Goal: Task Accomplishment & Management: Manage account settings

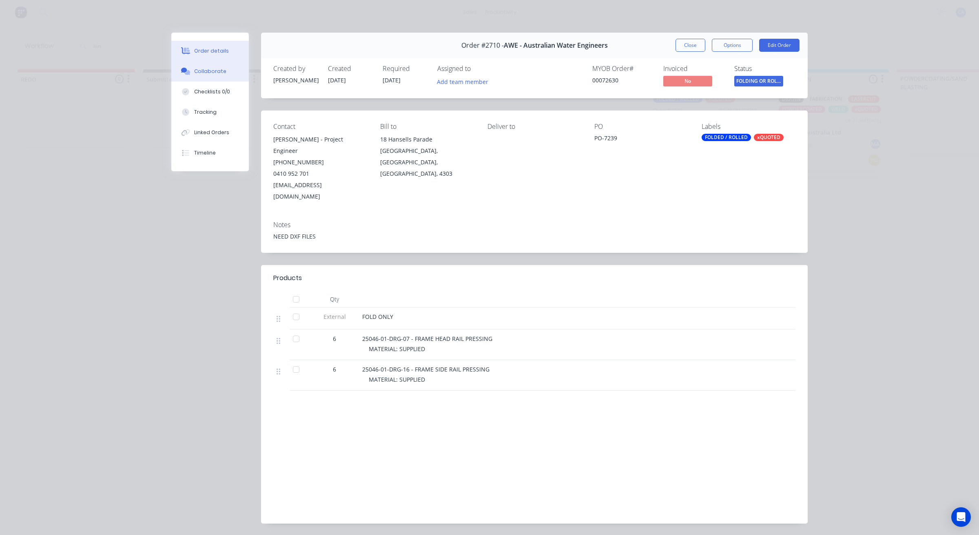
click at [214, 79] on button "Collaborate" at bounding box center [209, 71] width 77 height 20
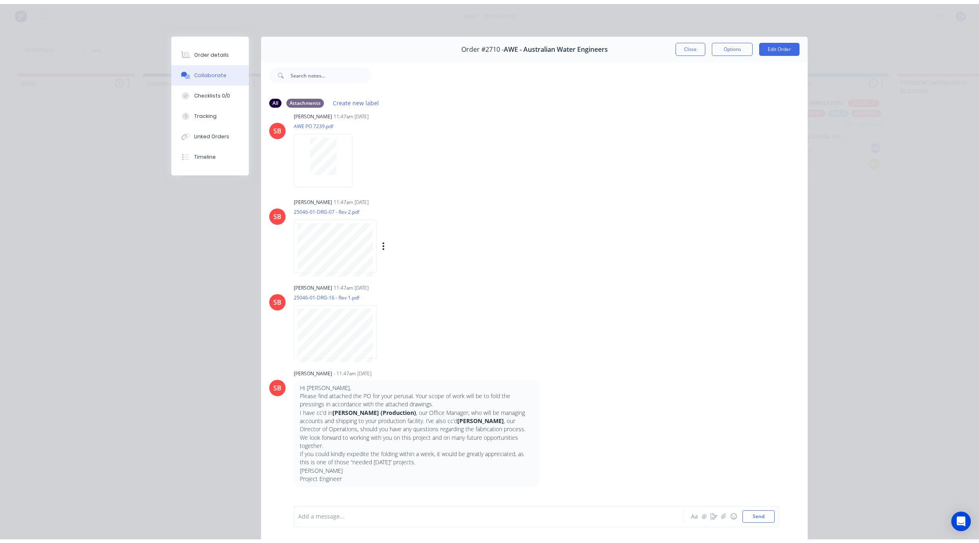
scroll to position [388, 0]
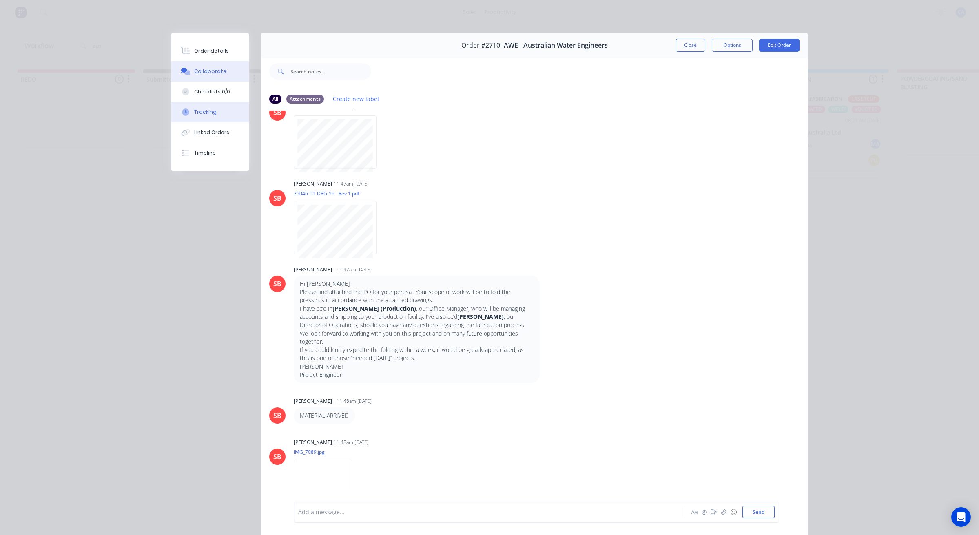
click at [215, 115] on button "Tracking" at bounding box center [209, 112] width 77 height 20
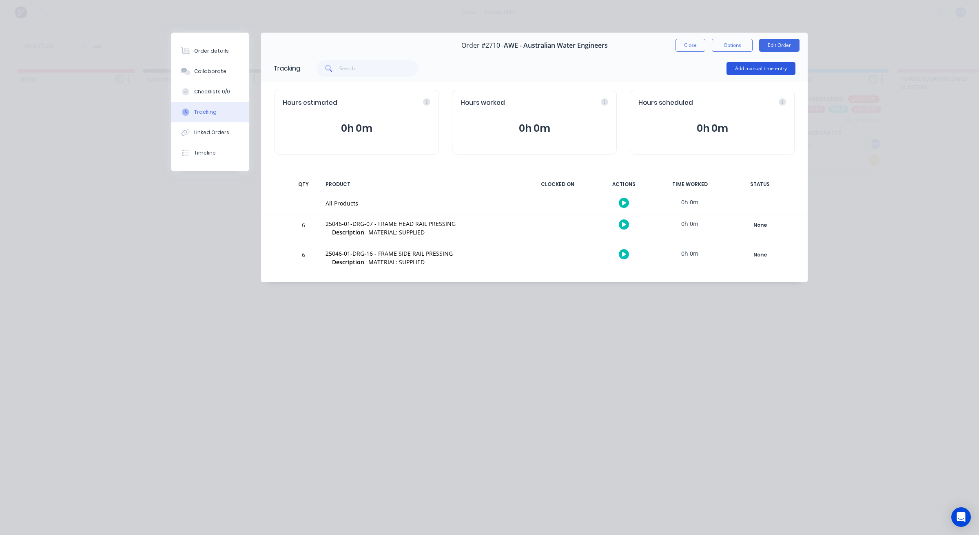
click at [758, 71] on button "Add manual time entry" at bounding box center [760, 68] width 69 height 13
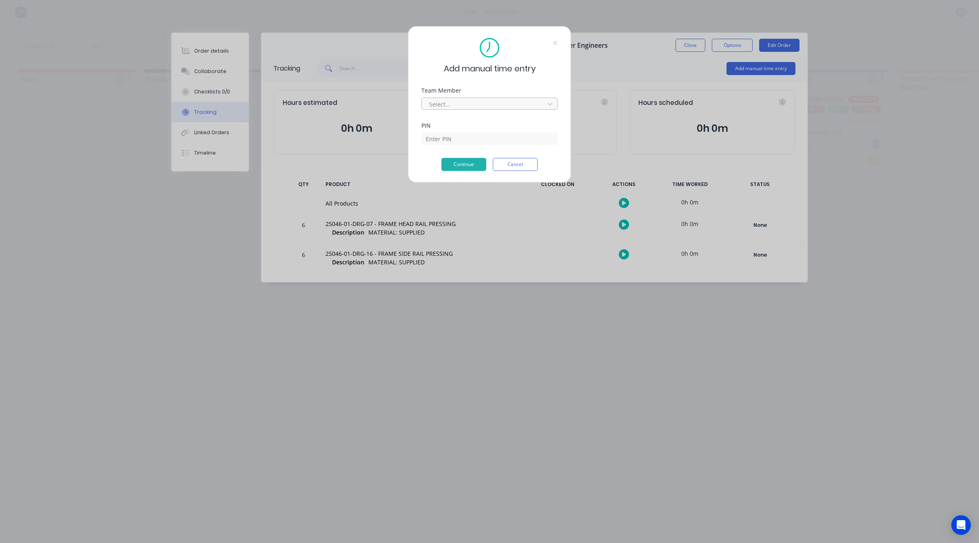
click at [480, 98] on div "Select..." at bounding box center [484, 104] width 117 height 12
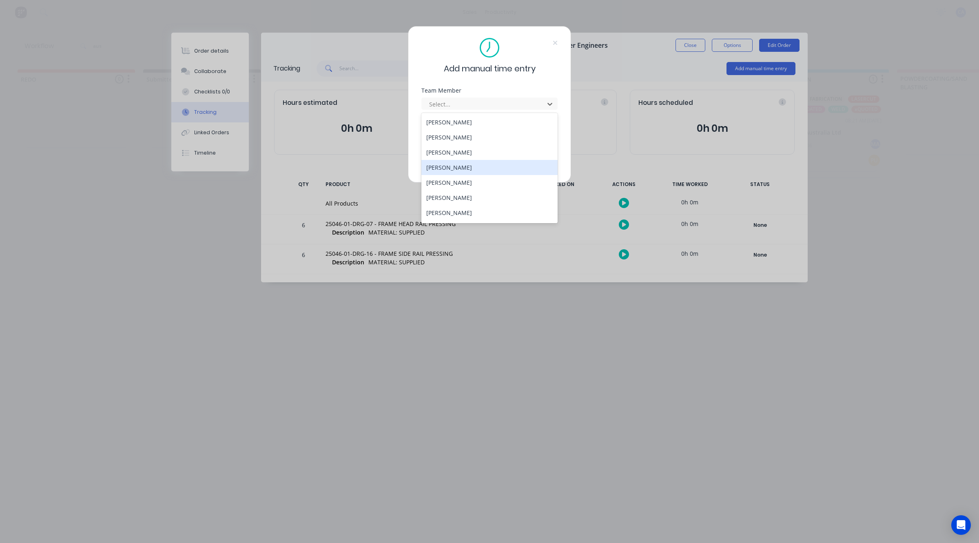
click at [463, 166] on div "[PERSON_NAME]" at bounding box center [489, 167] width 136 height 15
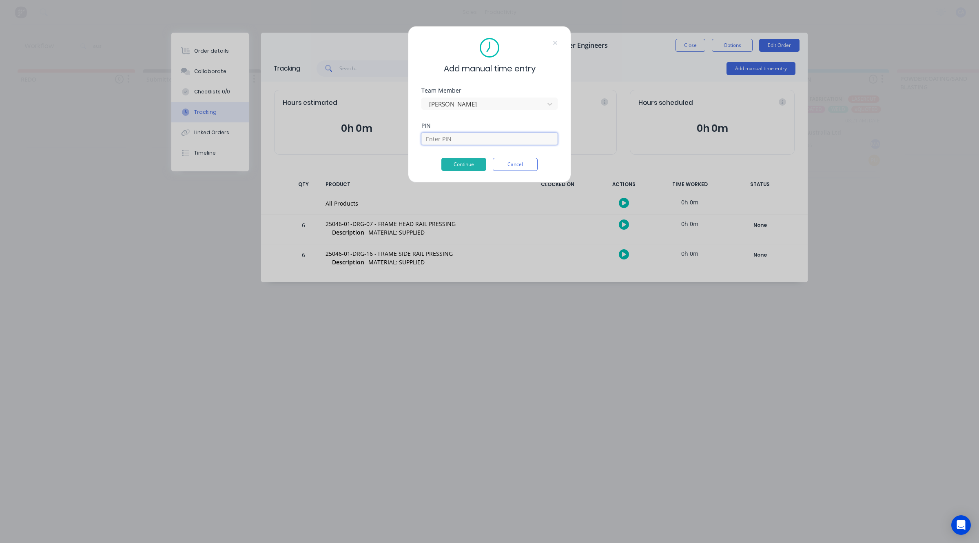
click at [479, 143] on input at bounding box center [489, 139] width 136 height 12
type input "0000"
click at [458, 163] on button "Continue" at bounding box center [463, 164] width 45 height 13
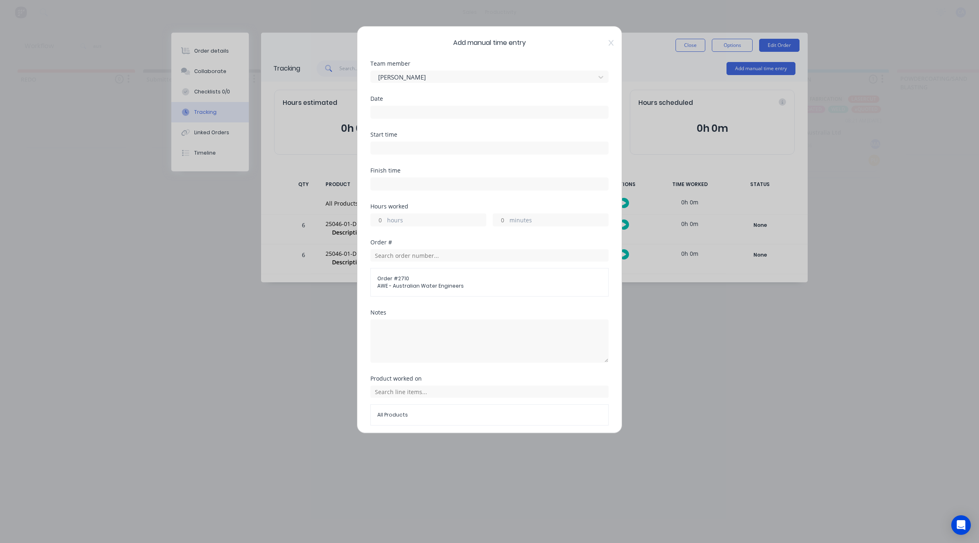
click at [385, 219] on div "hours" at bounding box center [428, 219] width 116 height 13
click at [382, 219] on input "hours" at bounding box center [378, 220] width 14 height 12
type input "3"
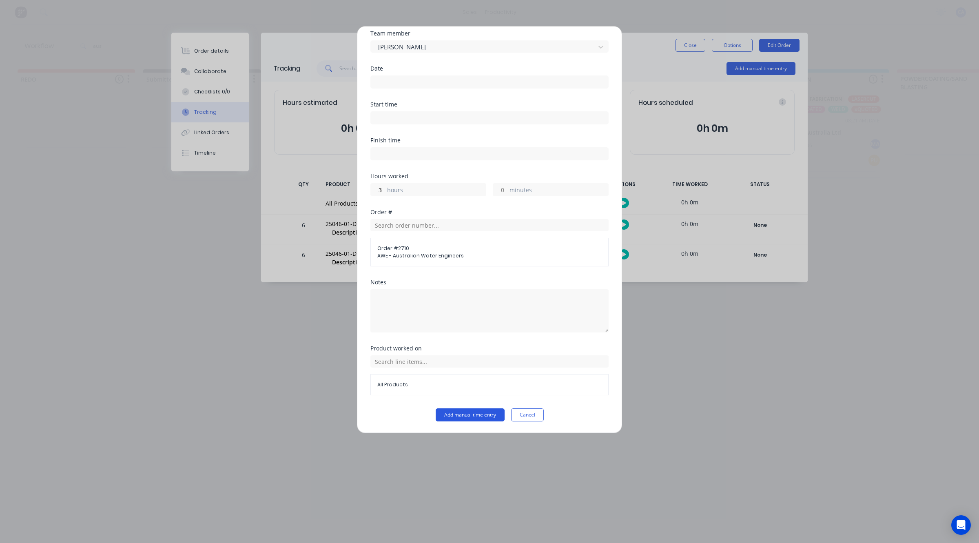
click at [467, 411] on button "Add manual time entry" at bounding box center [470, 414] width 69 height 13
click at [404, 71] on div "Date Required." at bounding box center [489, 78] width 238 height 29
click at [404, 86] on label at bounding box center [489, 80] width 238 height 13
click at [404, 86] on input at bounding box center [489, 81] width 237 height 12
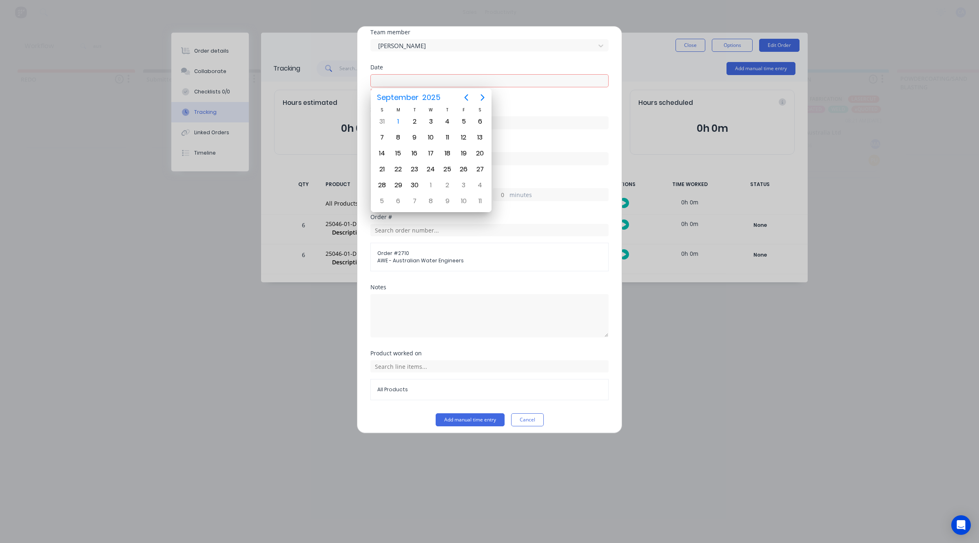
click at [405, 84] on input at bounding box center [489, 81] width 237 height 12
click at [395, 122] on div "1" at bounding box center [398, 121] width 12 height 12
type input "[DATE]"
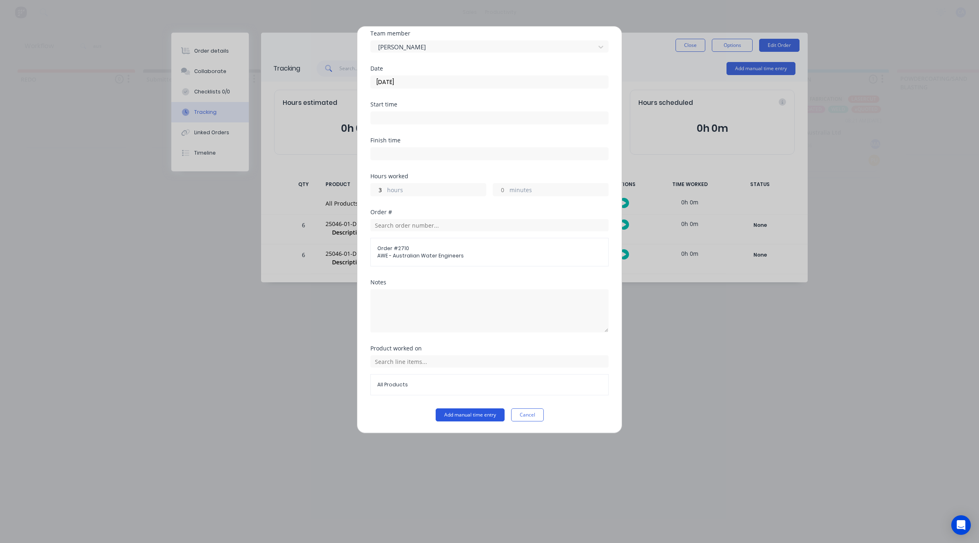
click at [467, 415] on button "Add manual time entry" at bounding box center [470, 414] width 69 height 13
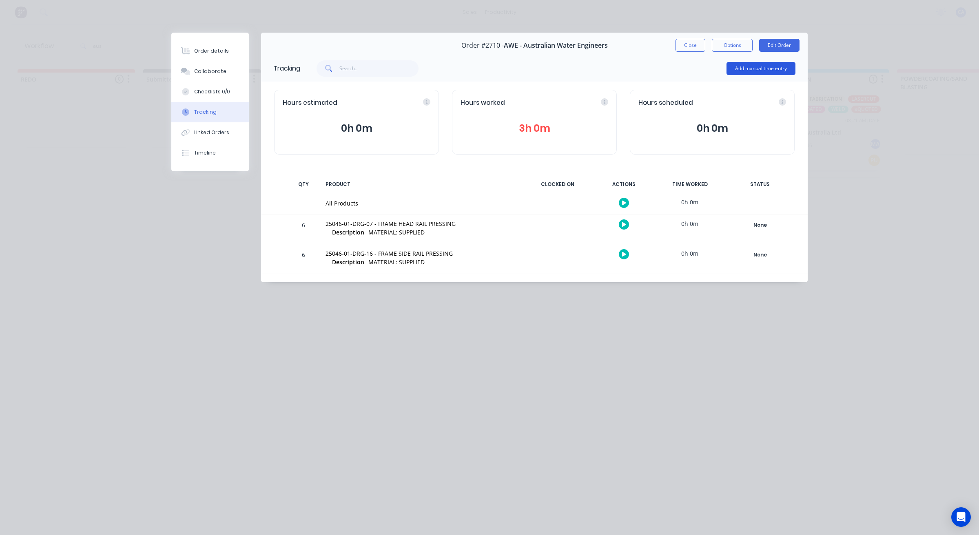
click at [758, 69] on button "Add manual time entry" at bounding box center [760, 68] width 69 height 13
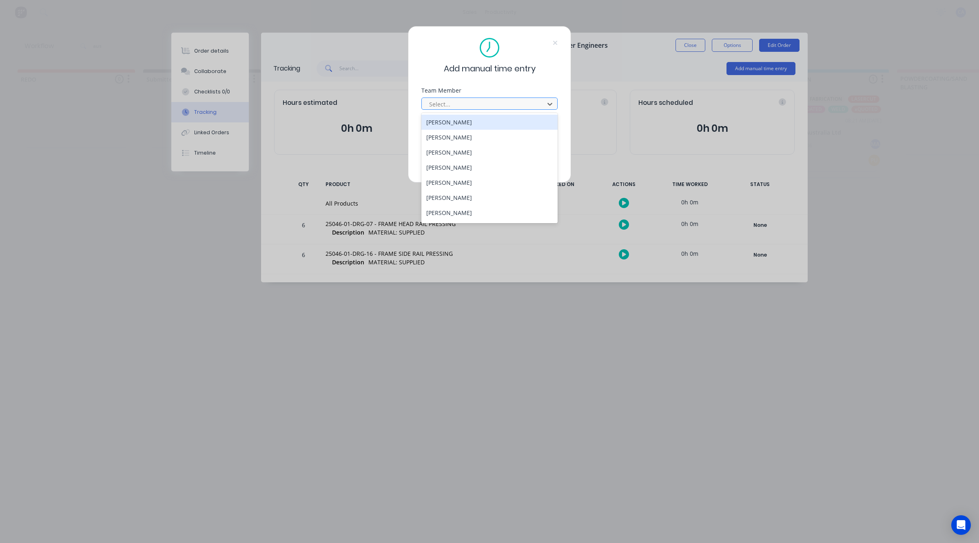
click at [473, 101] on div at bounding box center [484, 104] width 112 height 10
click at [471, 188] on div "[PERSON_NAME]" at bounding box center [489, 182] width 136 height 15
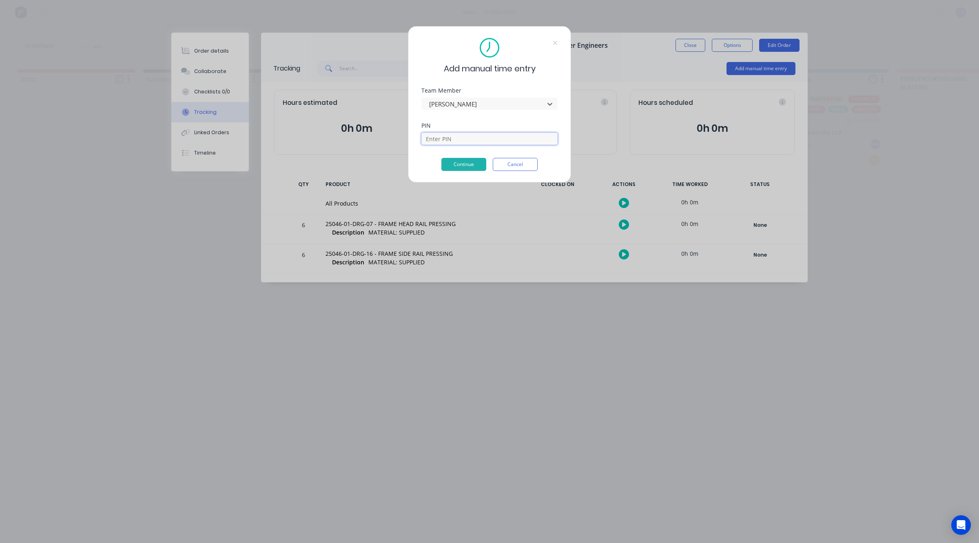
click at [467, 135] on input at bounding box center [489, 139] width 136 height 12
type input "3699"
click at [469, 159] on button "Continue" at bounding box center [463, 164] width 45 height 13
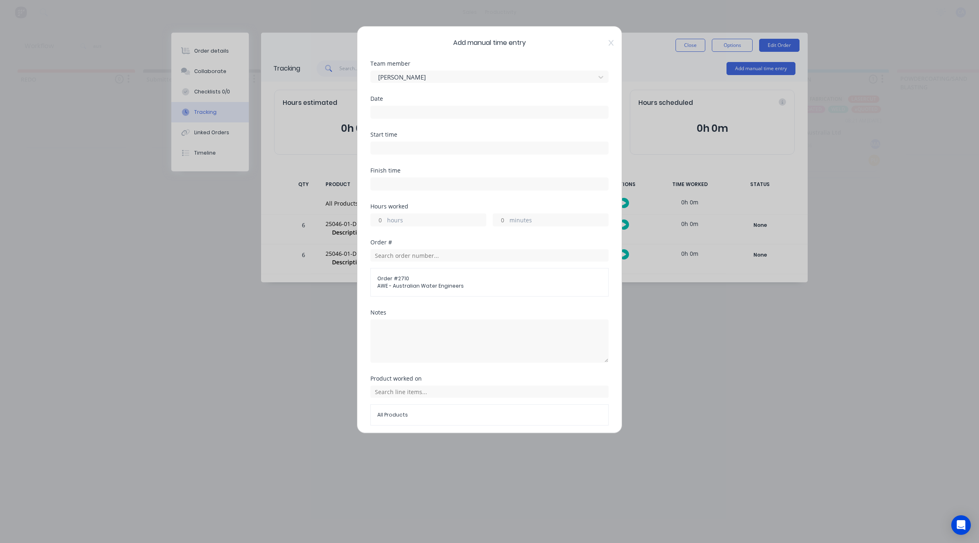
click at [423, 117] on label at bounding box center [489, 112] width 238 height 13
click at [423, 117] on input at bounding box center [489, 112] width 237 height 12
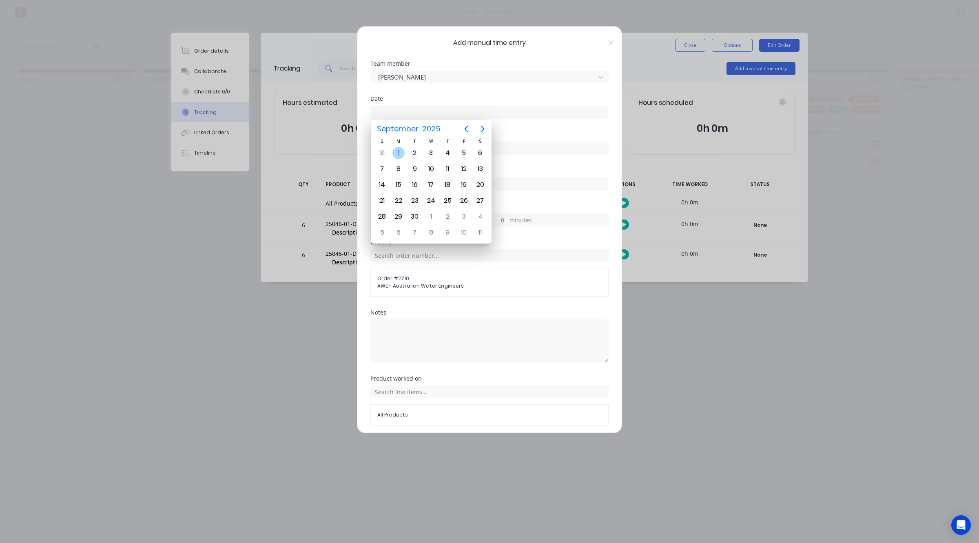
click at [404, 158] on div "[DATE]" at bounding box center [398, 152] width 16 height 15
type input "[DATE]"
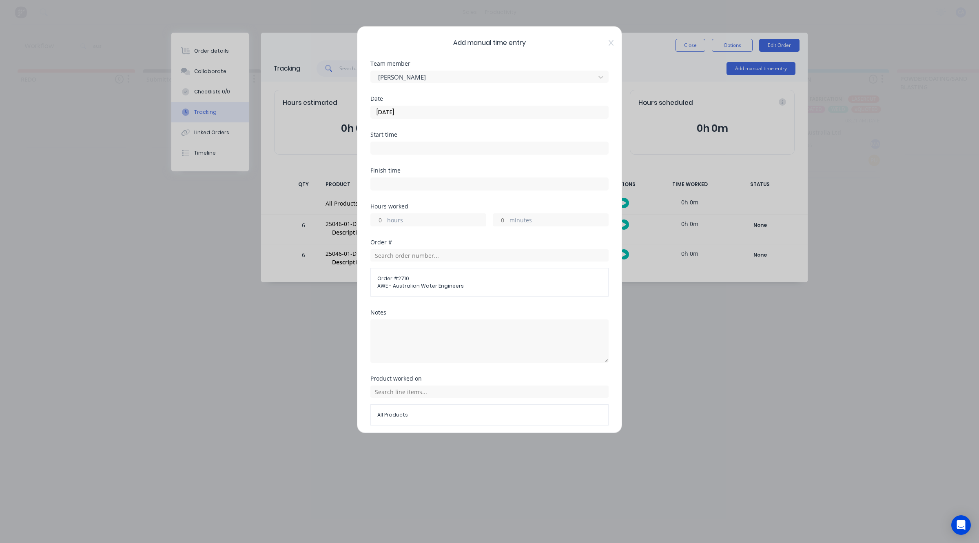
click at [379, 216] on input "hours" at bounding box center [378, 220] width 14 height 12
click at [383, 219] on input "3" at bounding box center [378, 220] width 14 height 12
type input "3"
type input "2"
click at [498, 219] on input "minutes" at bounding box center [500, 220] width 14 height 12
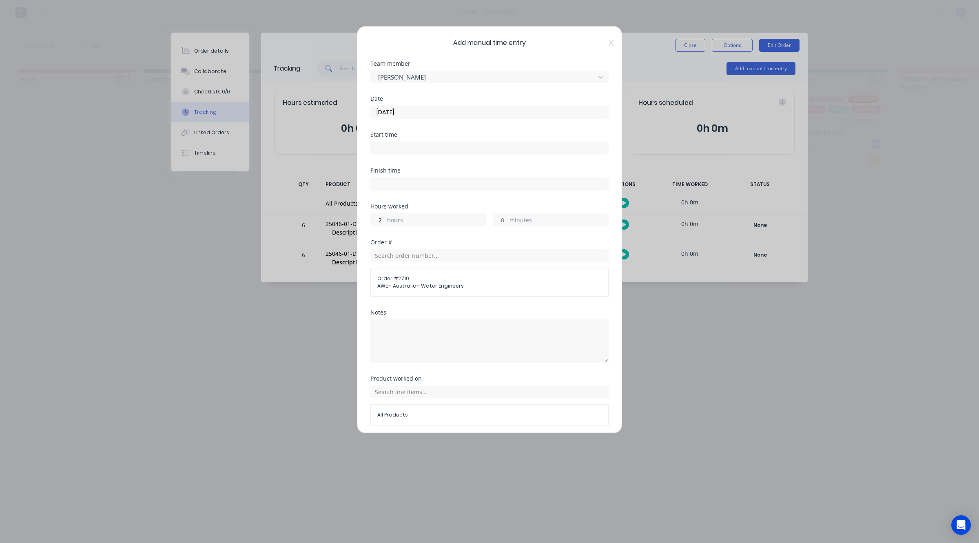
type input "30"
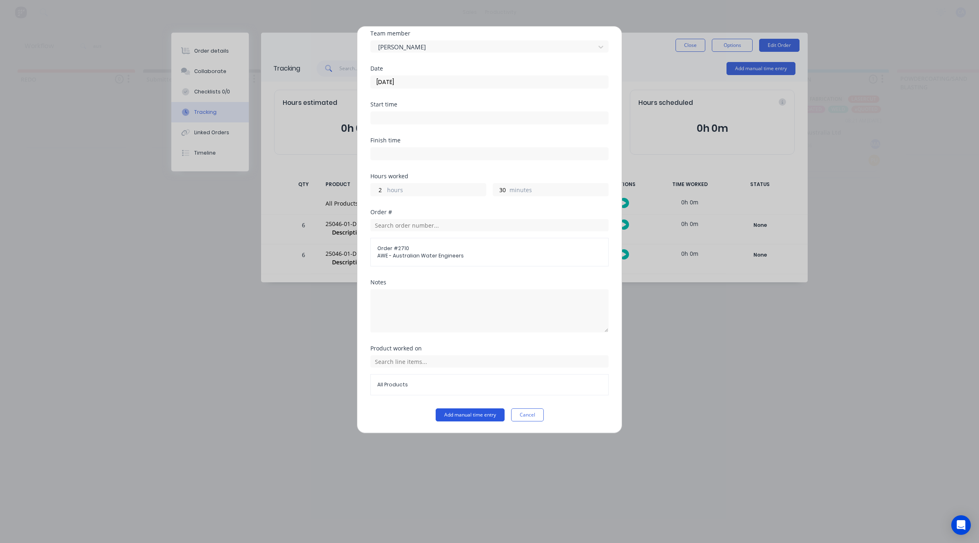
click at [471, 415] on button "Add manual time entry" at bounding box center [470, 414] width 69 height 13
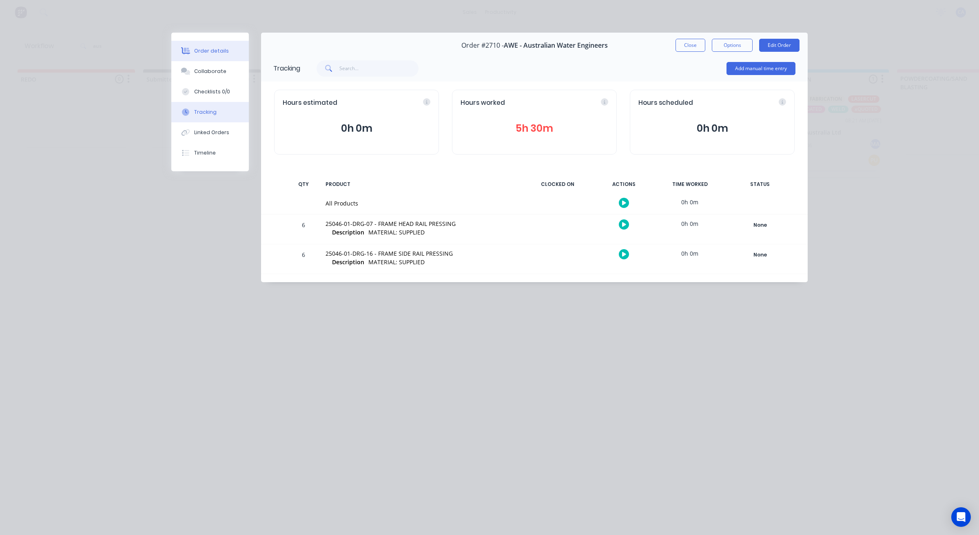
click at [211, 54] on div "Order details" at bounding box center [211, 50] width 35 height 7
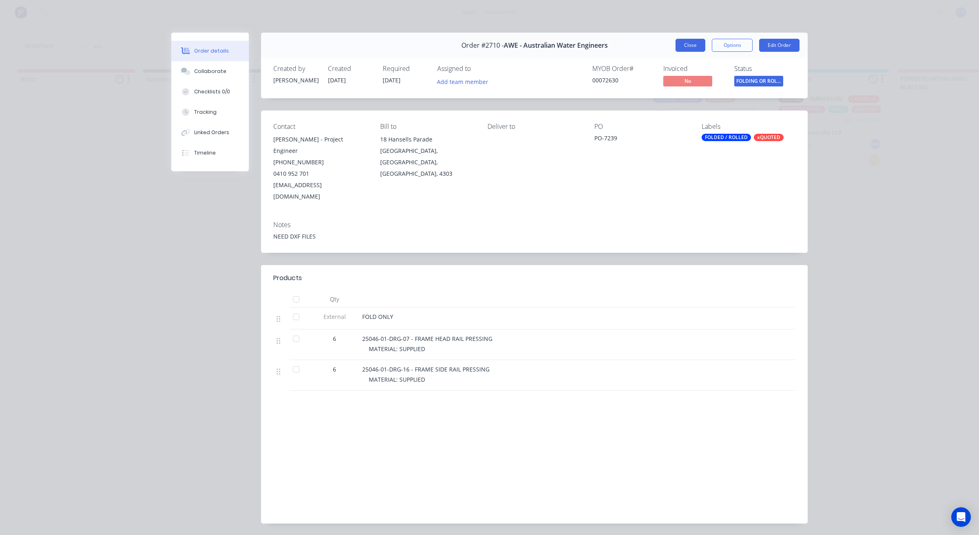
click at [691, 48] on button "Close" at bounding box center [690, 45] width 30 height 13
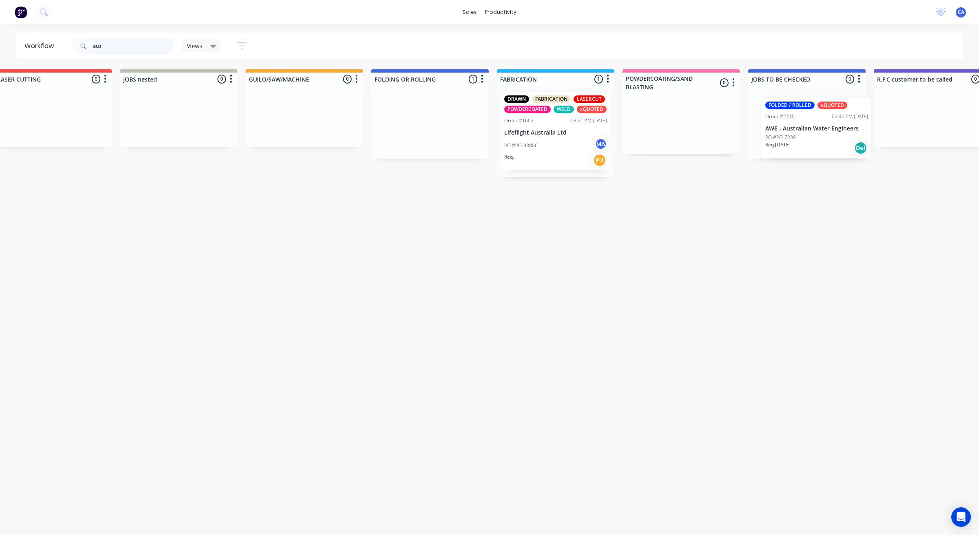
scroll to position [0, 293]
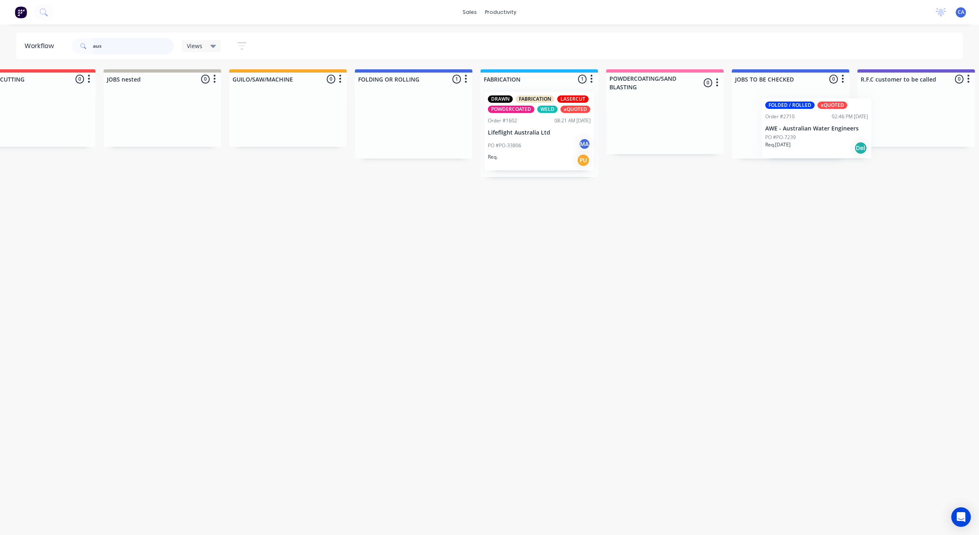
drag, startPoint x: 692, startPoint y: 128, endPoint x: 763, endPoint y: 132, distance: 71.9
click at [797, 136] on div "REDO 0 Sort By Created date Required date Order number Customer name Most recen…" at bounding box center [856, 196] width 2306 height 254
drag, startPoint x: 115, startPoint y: 47, endPoint x: 0, endPoint y: 6, distance: 122.4
click at [0, 27] on div "sales productivity sales Sales Orders Customers Price Level Manager productivit…" at bounding box center [196, 243] width 979 height 486
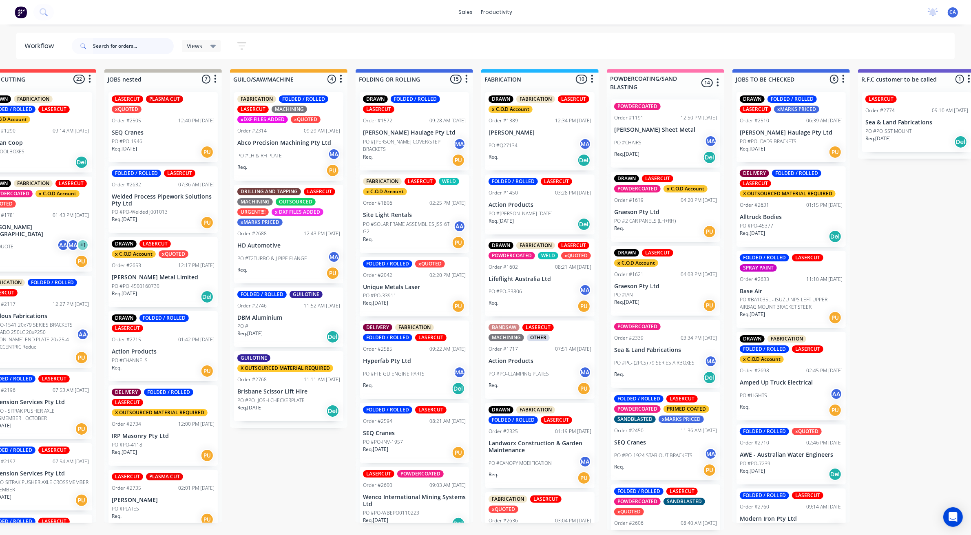
scroll to position [0, 292]
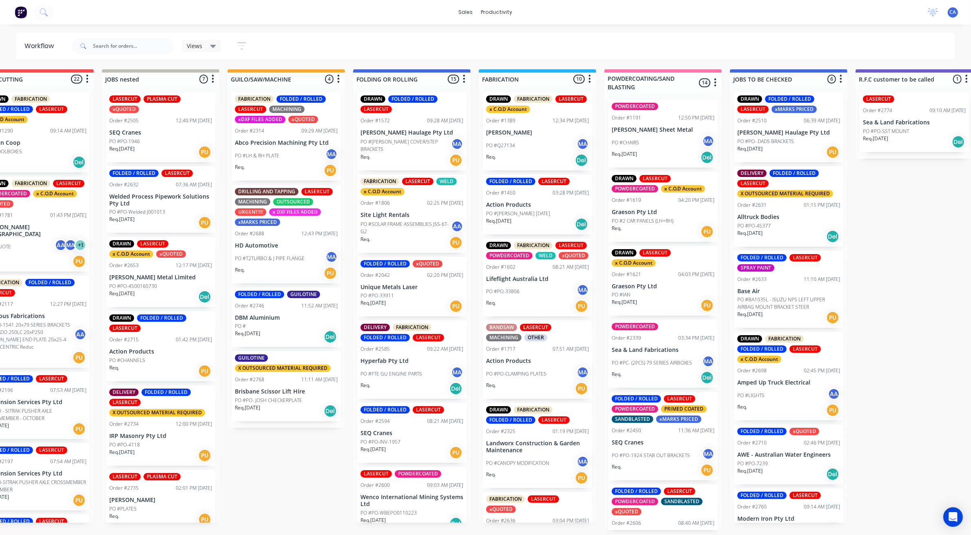
click at [283, 400] on p "PO #PO- JOSH CHECKERPLATE" at bounding box center [268, 400] width 67 height 7
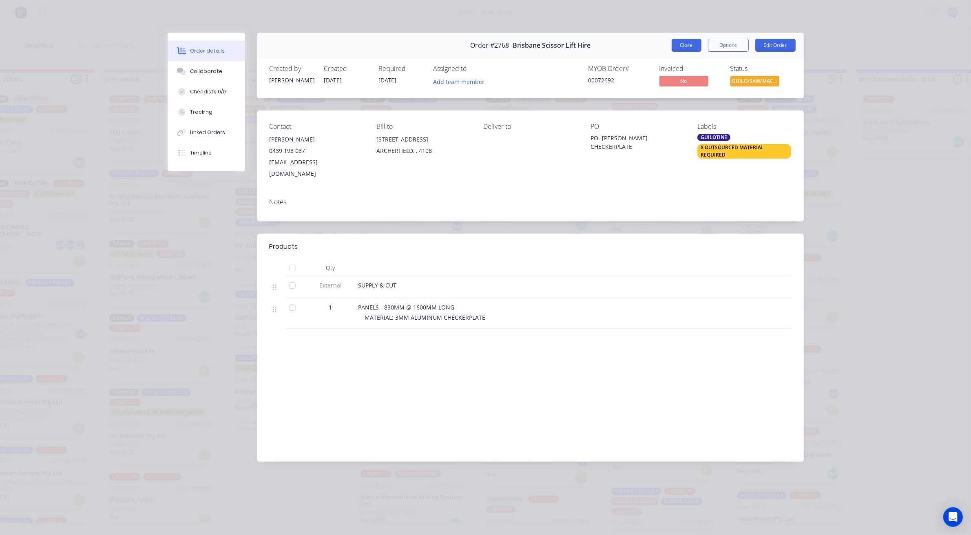
click at [679, 47] on button "Close" at bounding box center [687, 45] width 30 height 13
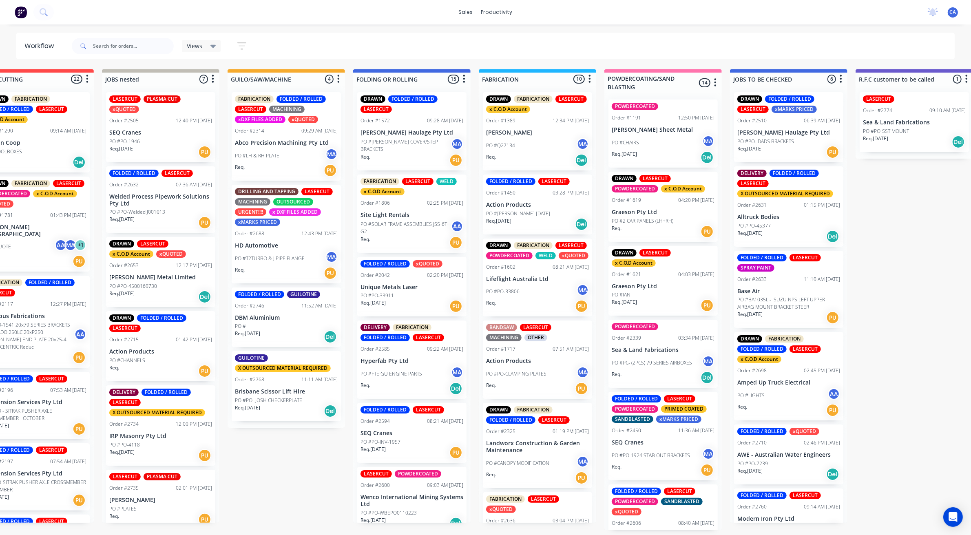
click at [288, 331] on div "Req. [DATE] Del" at bounding box center [286, 337] width 103 height 14
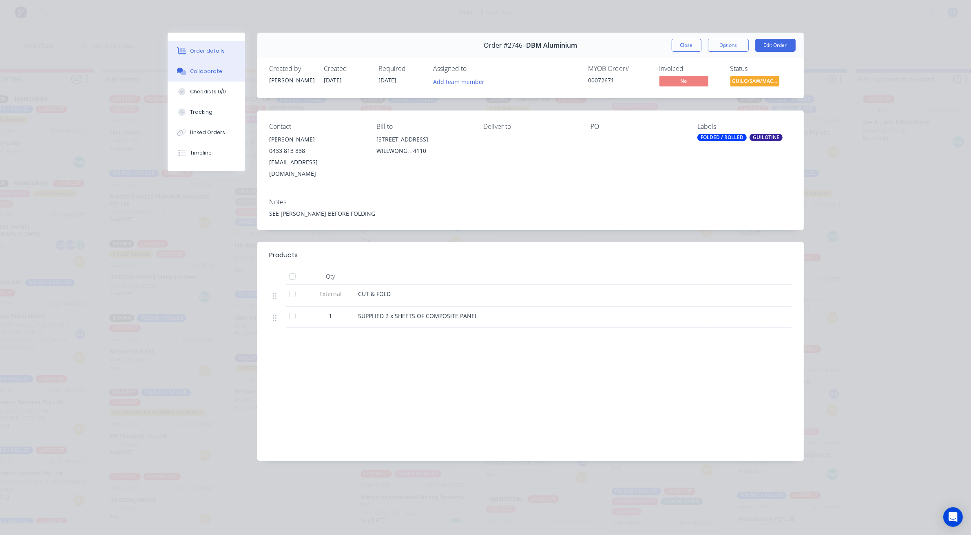
click at [217, 75] on div "Collaborate" at bounding box center [206, 71] width 32 height 7
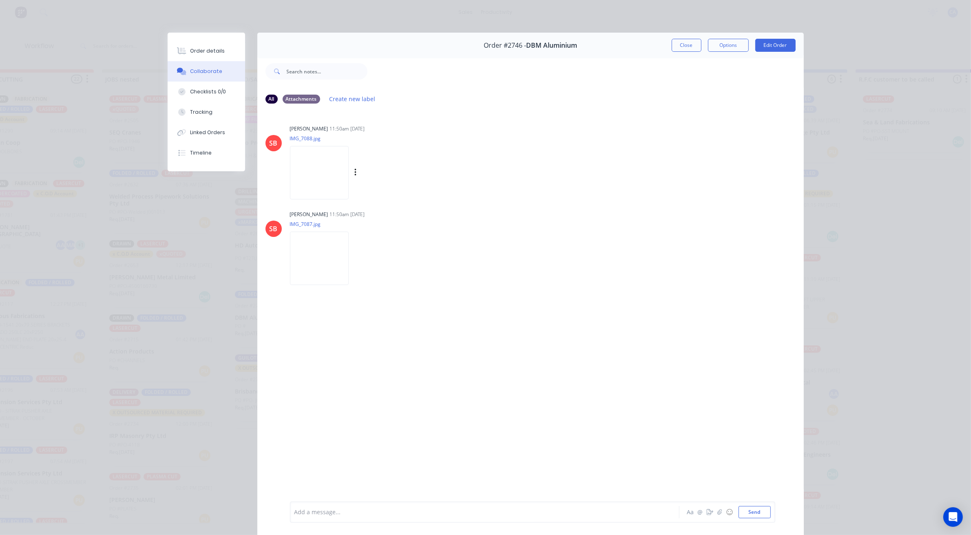
click at [325, 178] on img at bounding box center [319, 172] width 59 height 53
click at [199, 49] on div "Order details" at bounding box center [207, 50] width 35 height 7
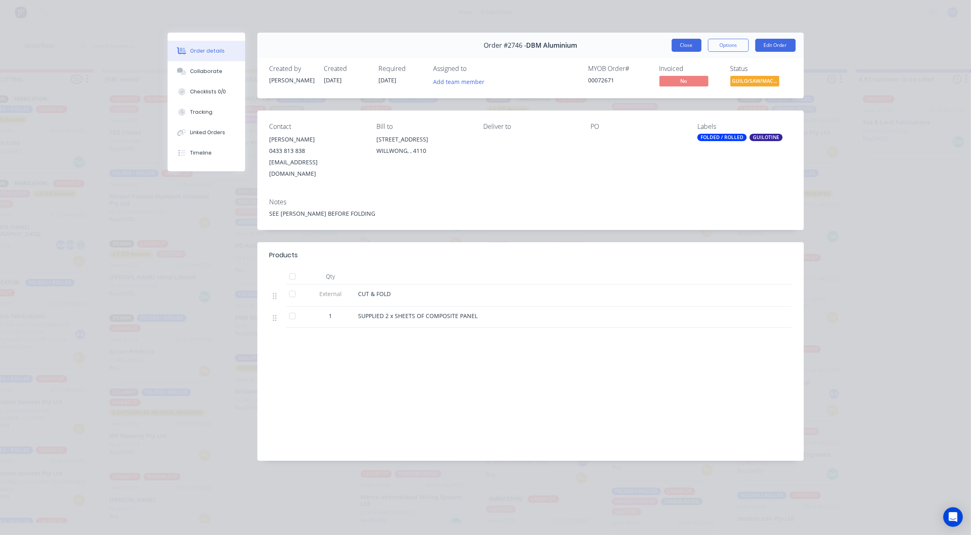
click at [680, 46] on button "Close" at bounding box center [687, 45] width 30 height 13
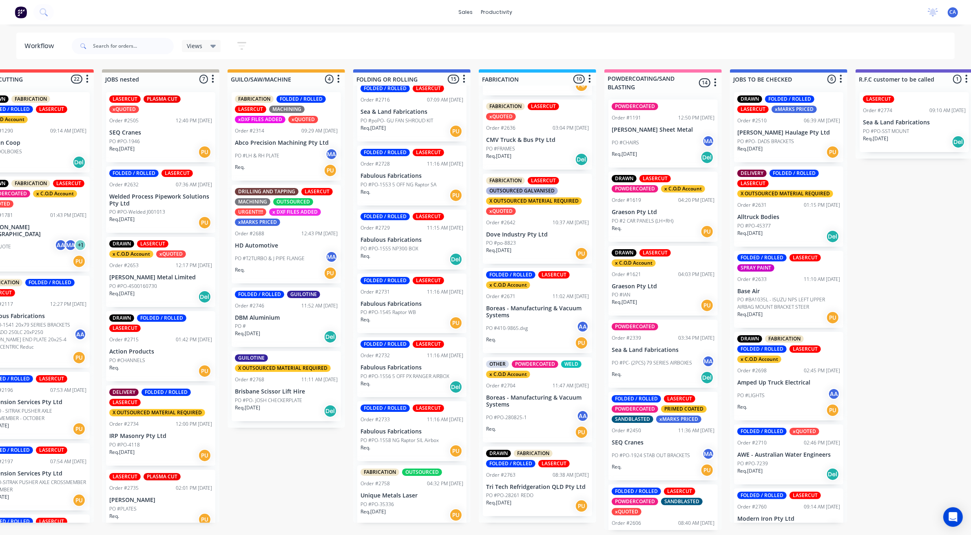
scroll to position [2, 292]
drag, startPoint x: 763, startPoint y: 53, endPoint x: 792, endPoint y: 38, distance: 33.2
click at [763, 52] on div "Views Save new view None (Default) edit Show/Hide statuses Show line item cards…" at bounding box center [512, 46] width 885 height 24
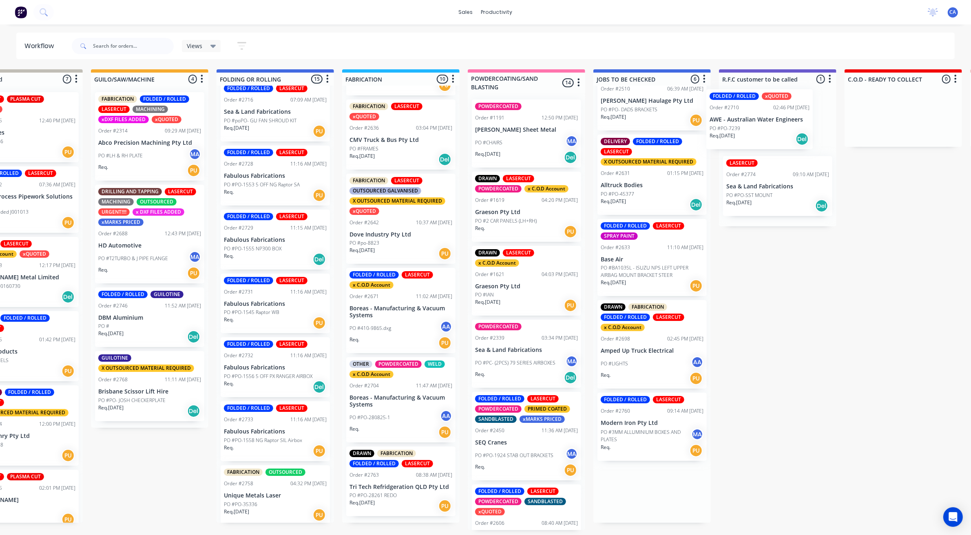
scroll to position [0, 435]
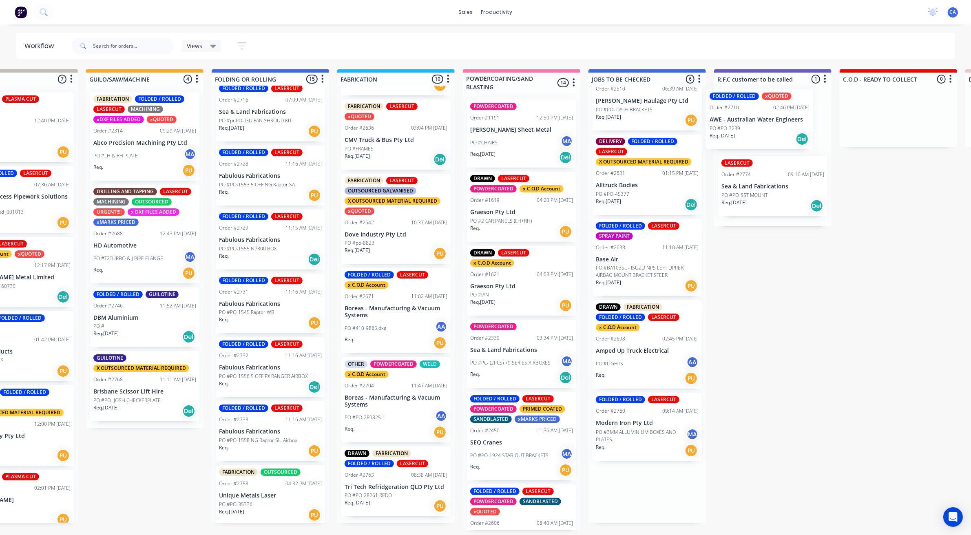
drag, startPoint x: 792, startPoint y: 429, endPoint x: 769, endPoint y: 127, distance: 303.1
click at [769, 127] on div "REDO 0 Sort By Created date Required date Order number Customer name Most recen…" at bounding box center [713, 299] width 2306 height 461
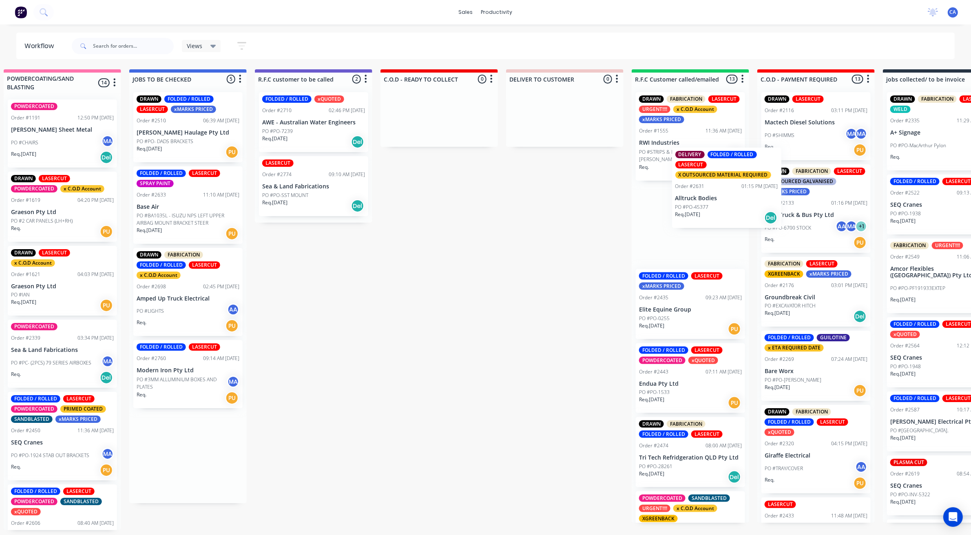
scroll to position [0, 897]
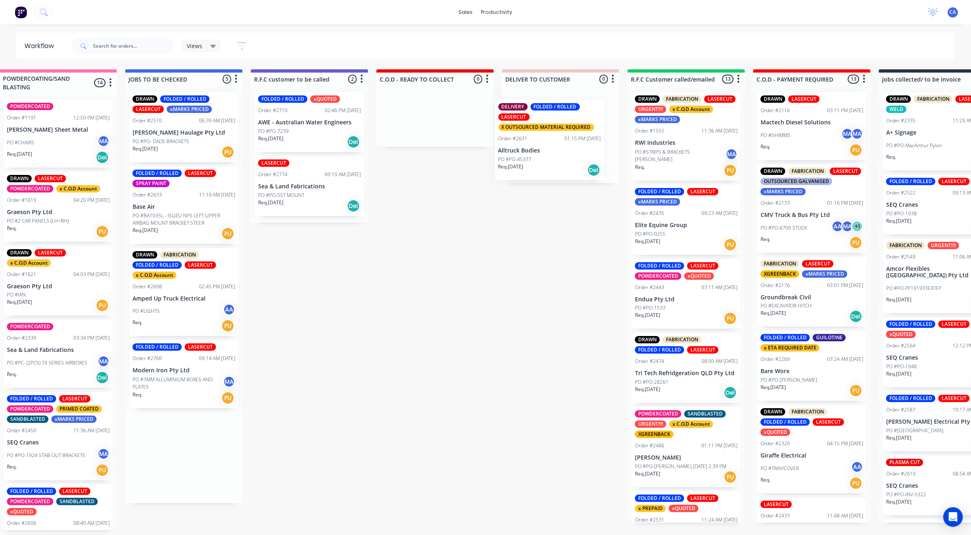
drag, startPoint x: 648, startPoint y: 213, endPoint x: 597, endPoint y: 219, distance: 51.3
click at [555, 146] on div "REDO 0 Sort By Created date Required date Order number Customer name Most recen…" at bounding box center [250, 299] width 2306 height 461
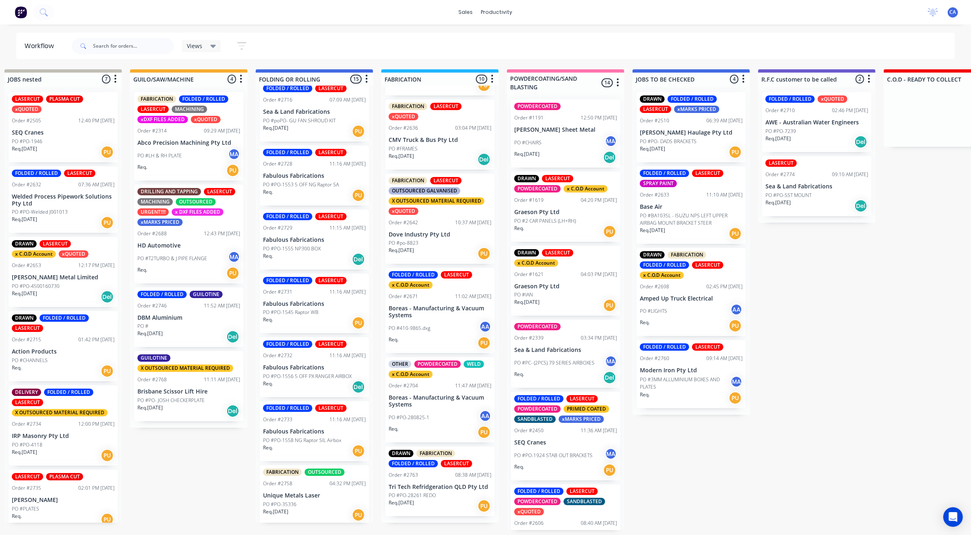
scroll to position [0, 386]
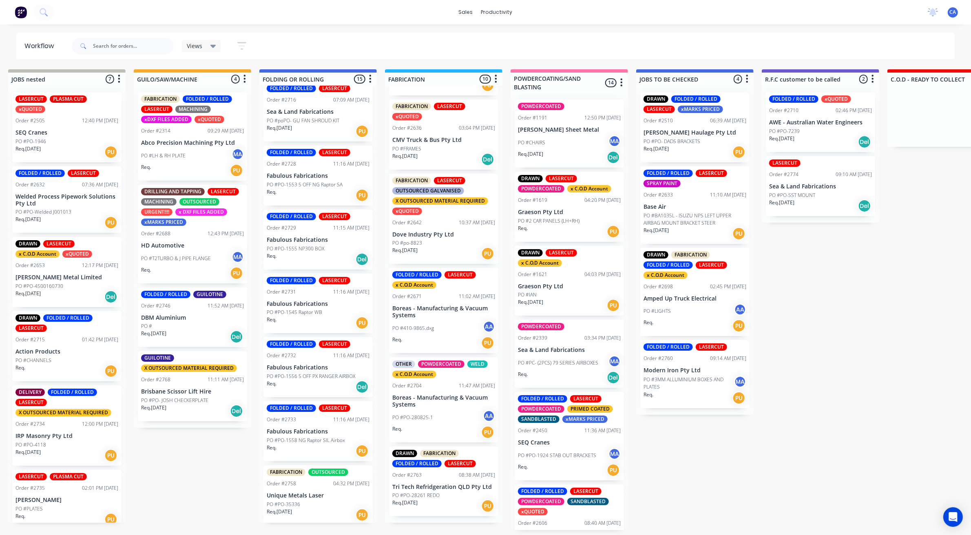
click at [690, 134] on p "[PERSON_NAME] Haulage Pty Ltd" at bounding box center [695, 132] width 103 height 7
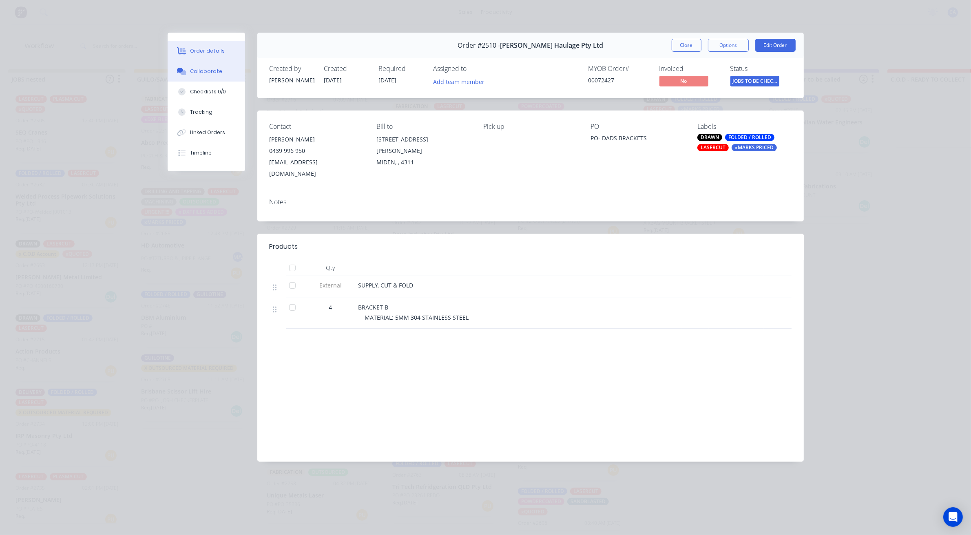
click at [209, 64] on button "Collaborate" at bounding box center [206, 71] width 77 height 20
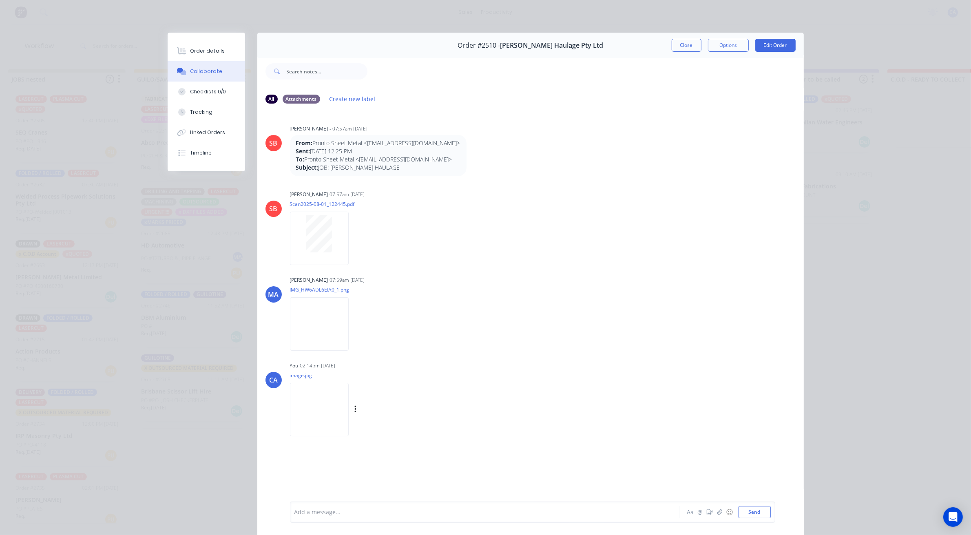
click at [319, 394] on img at bounding box center [319, 409] width 59 height 53
click at [672, 43] on button "Close" at bounding box center [687, 45] width 30 height 13
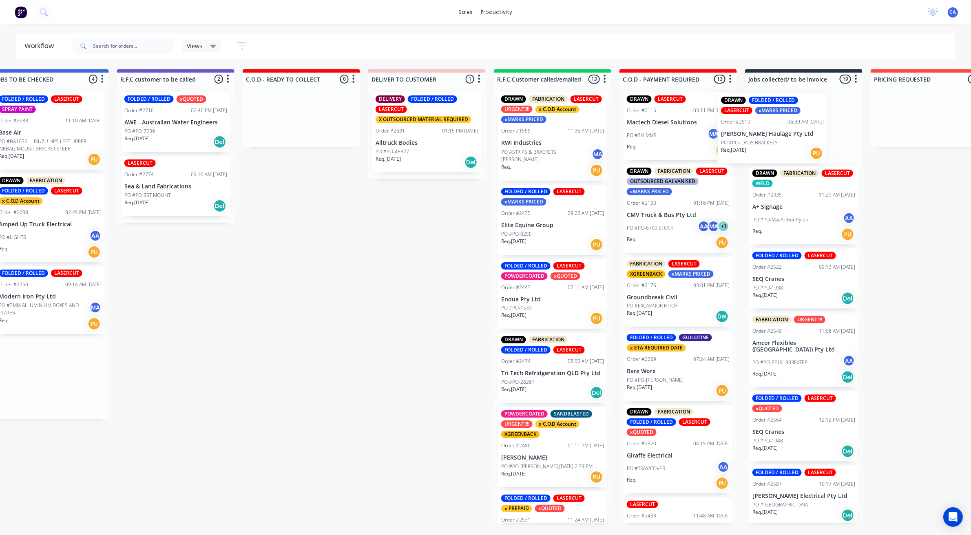
drag, startPoint x: 690, startPoint y: 136, endPoint x: 785, endPoint y: 134, distance: 94.6
click at [786, 135] on div "REDO 0 Sort By Created date Required date Order number Customer name Most recen…" at bounding box center [116, 299] width 2306 height 461
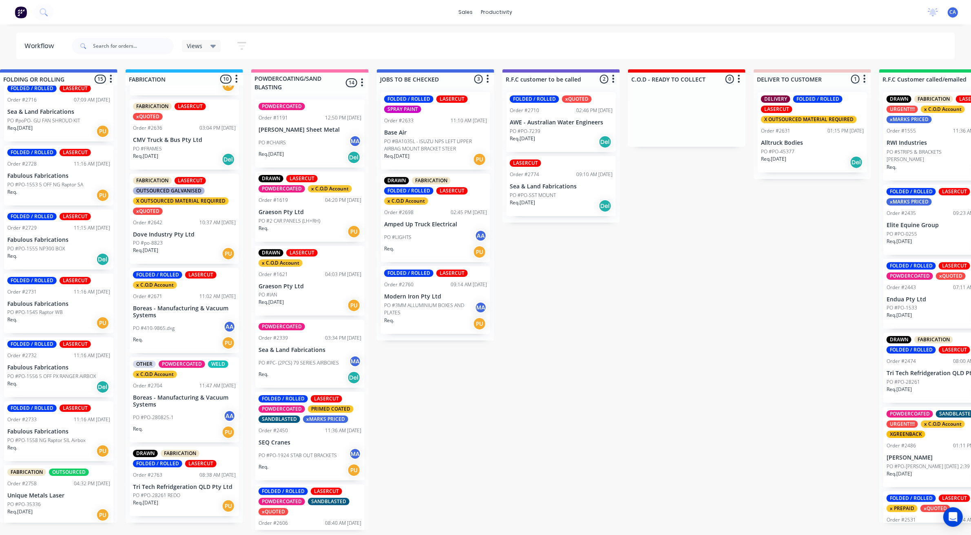
scroll to position [0, 644]
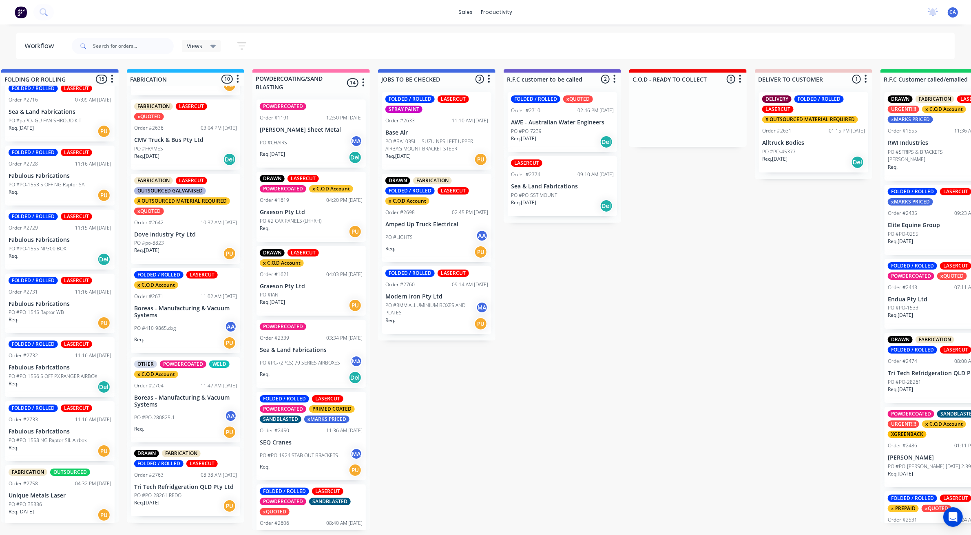
click at [434, 217] on div "DRAWN FABRICATION FOLDED / ROLLED LASERCUT x C.O.D Account Order #2698 02:45 PM…" at bounding box center [436, 218] width 109 height 89
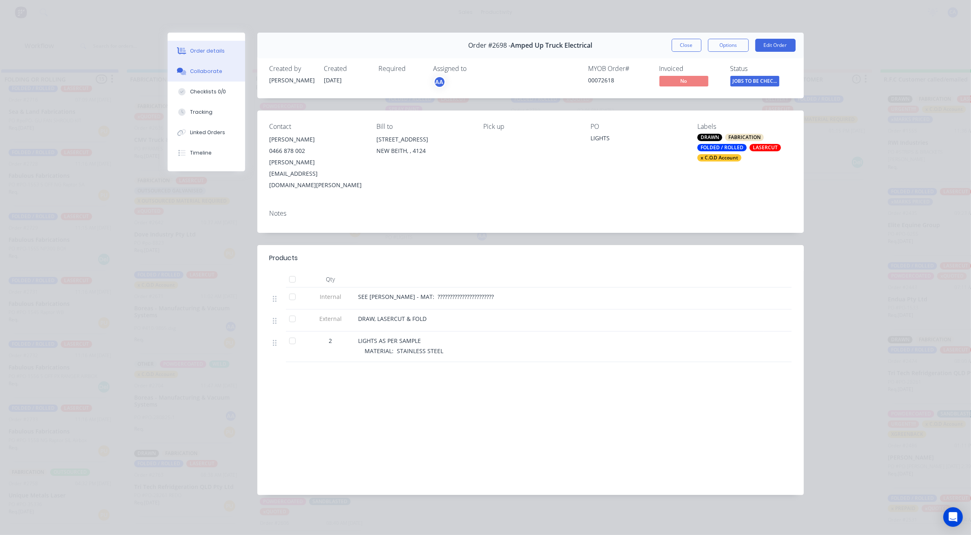
click at [229, 77] on button "Collaborate" at bounding box center [206, 71] width 77 height 20
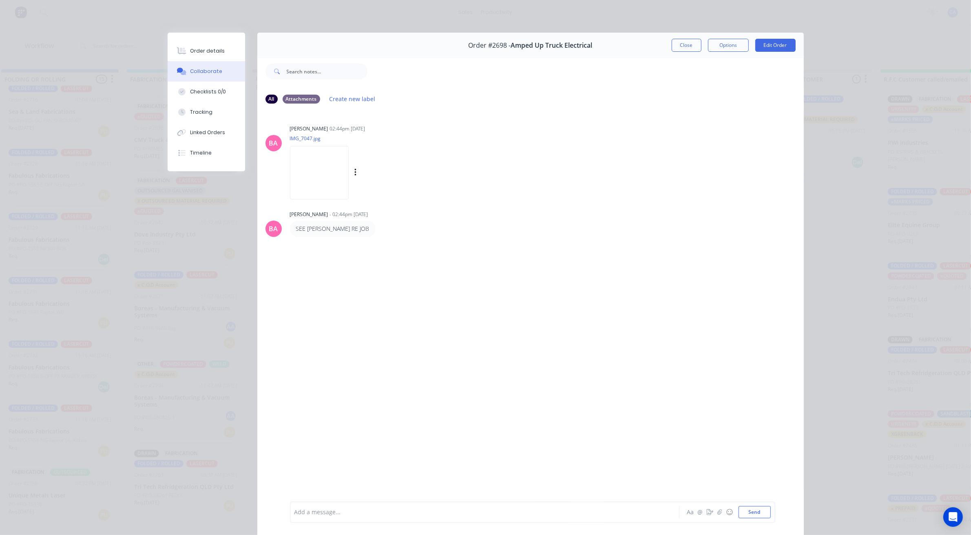
click at [321, 172] on img at bounding box center [319, 172] width 59 height 53
click at [682, 46] on button "Close" at bounding box center [687, 45] width 30 height 13
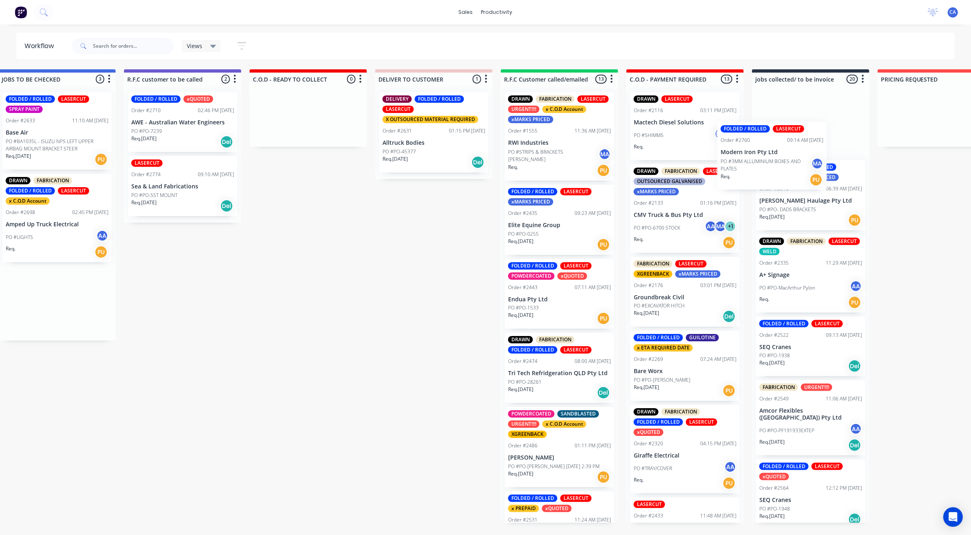
drag, startPoint x: 427, startPoint y: 314, endPoint x: 762, endPoint y: 168, distance: 365.3
click at [769, 162] on div "REDO 0 Sort By Created date Required date Order number Customer name Most recen…" at bounding box center [123, 299] width 2306 height 461
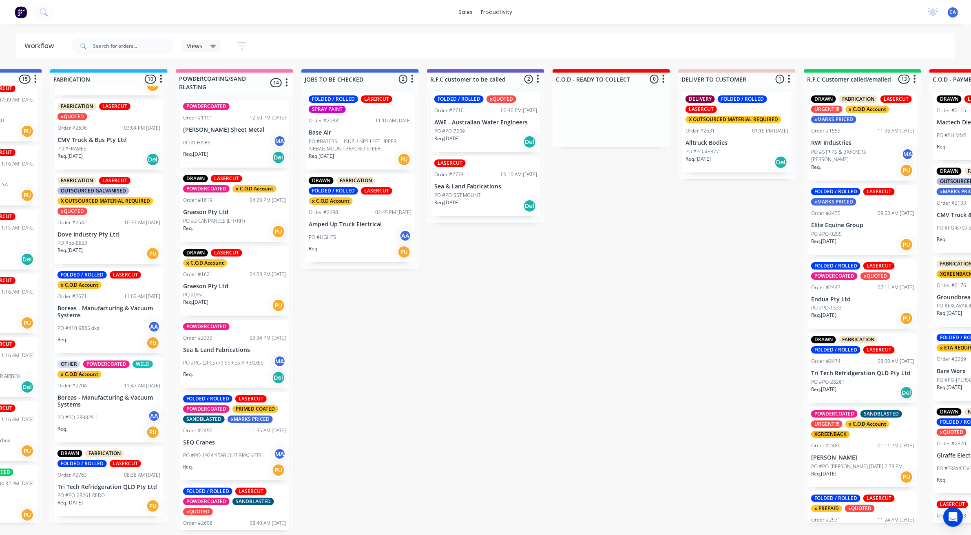
scroll to position [0, 719]
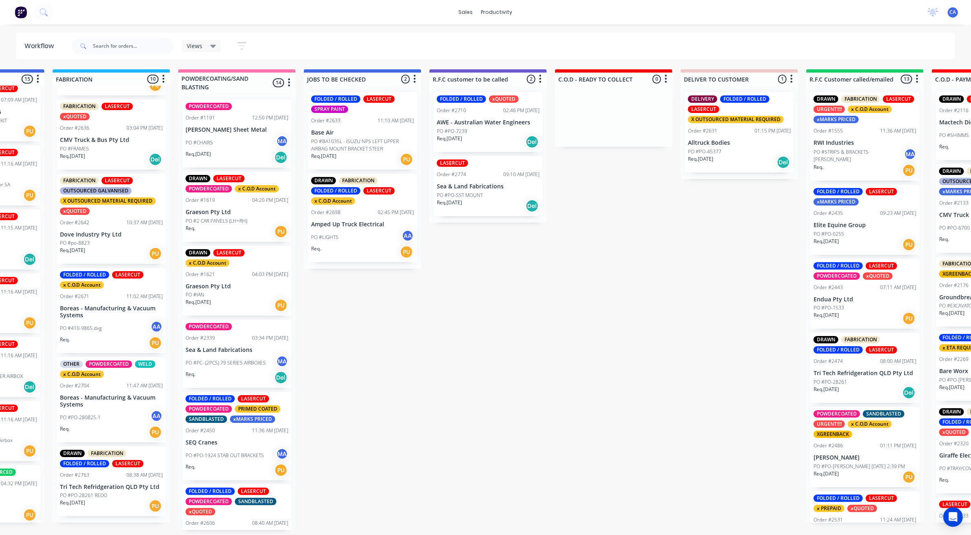
click at [356, 132] on p "Base Air" at bounding box center [362, 132] width 103 height 7
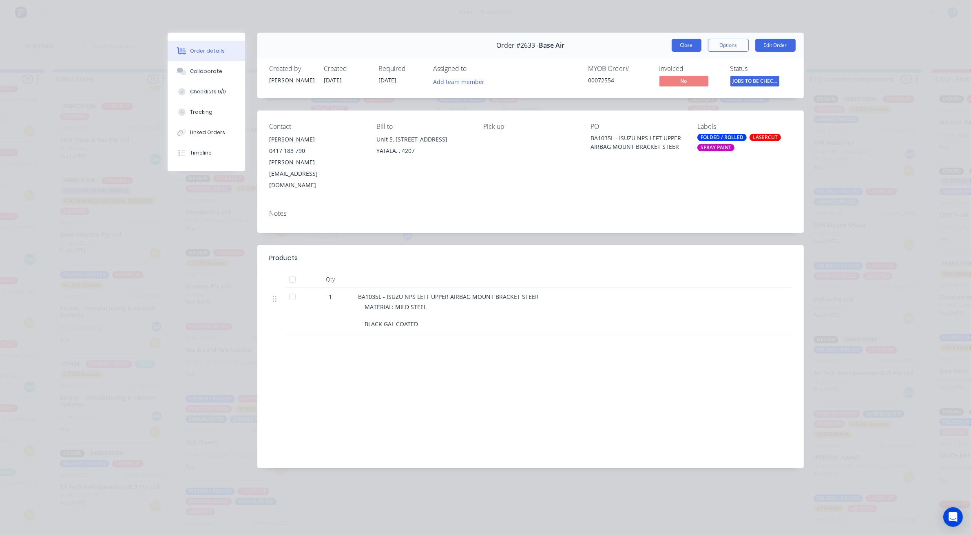
click at [677, 46] on button "Close" at bounding box center [687, 45] width 30 height 13
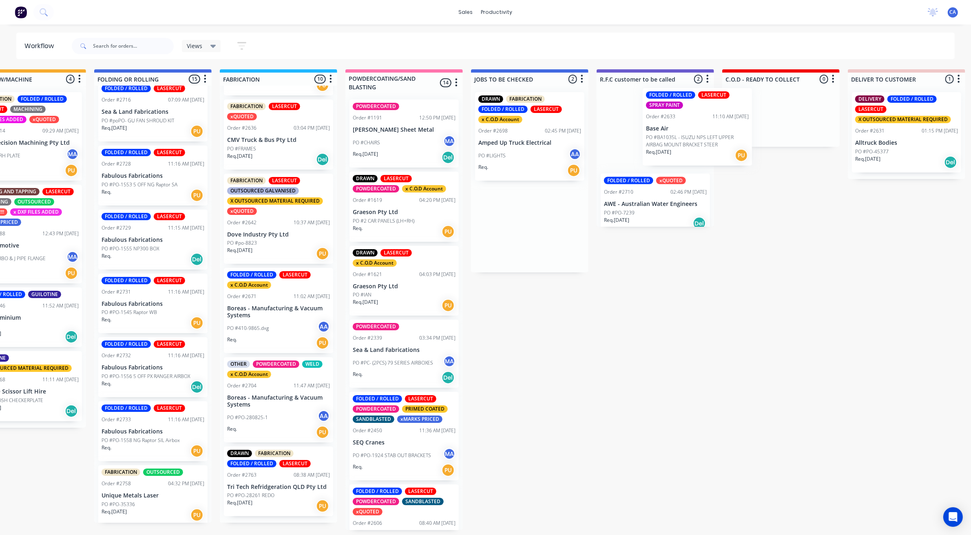
scroll to position [0, 553]
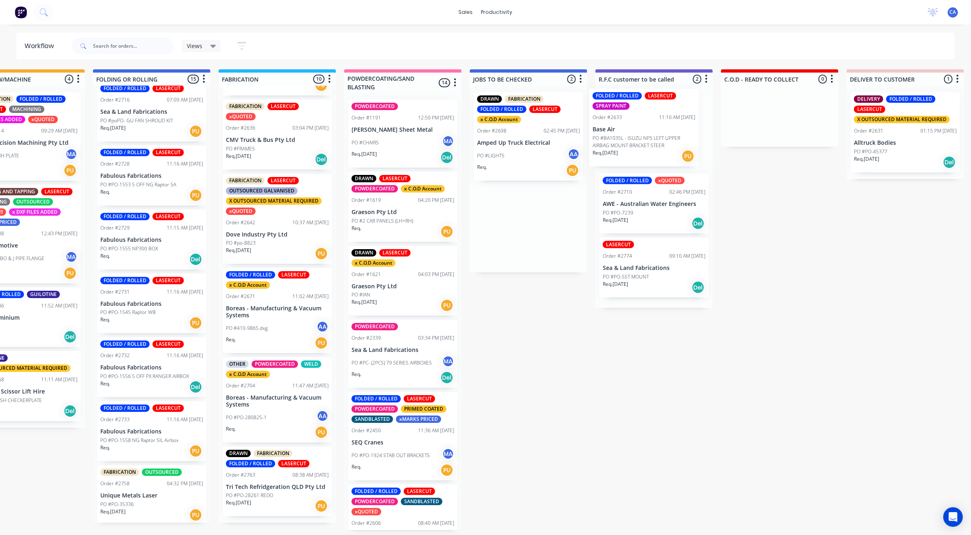
drag, startPoint x: 585, startPoint y: 141, endPoint x: 628, endPoint y: 137, distance: 42.9
click at [628, 137] on div "REDO 0 Sort By Created date Required date Order number Customer name Most recen…" at bounding box center [594, 299] width 2306 height 461
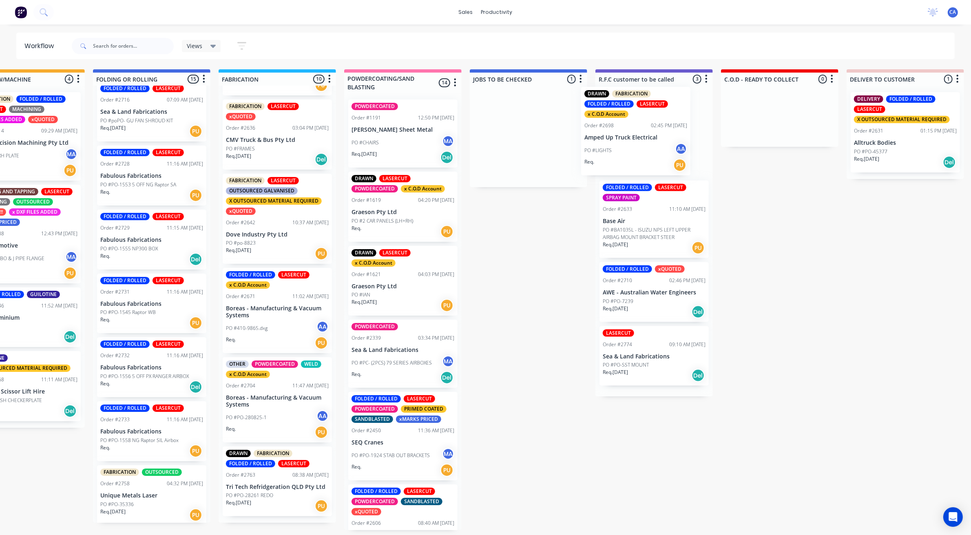
drag, startPoint x: 539, startPoint y: 152, endPoint x: 631, endPoint y: 178, distance: 95.9
click at [637, 145] on div "REDO 0 Sort By Created date Required date Order number Customer name Most recen…" at bounding box center [594, 299] width 2306 height 461
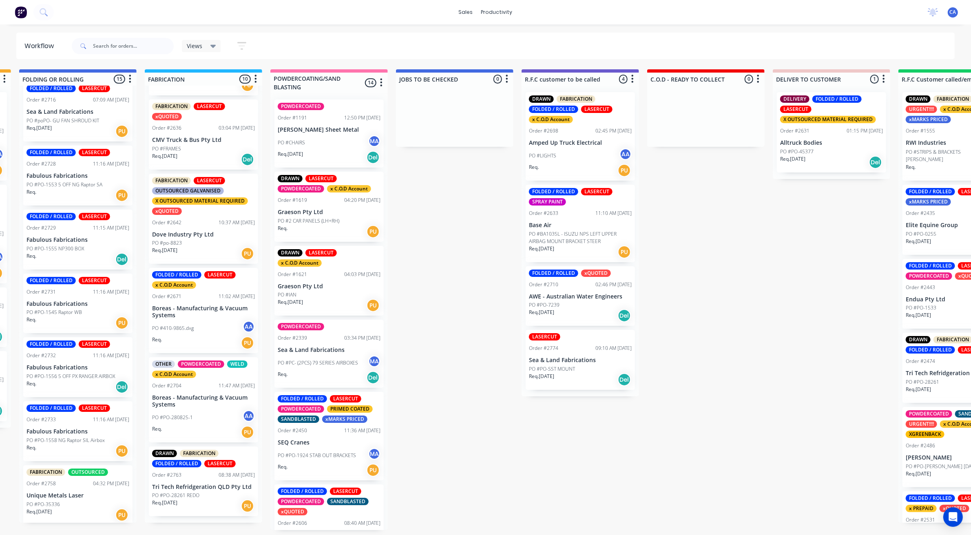
scroll to position [0, 635]
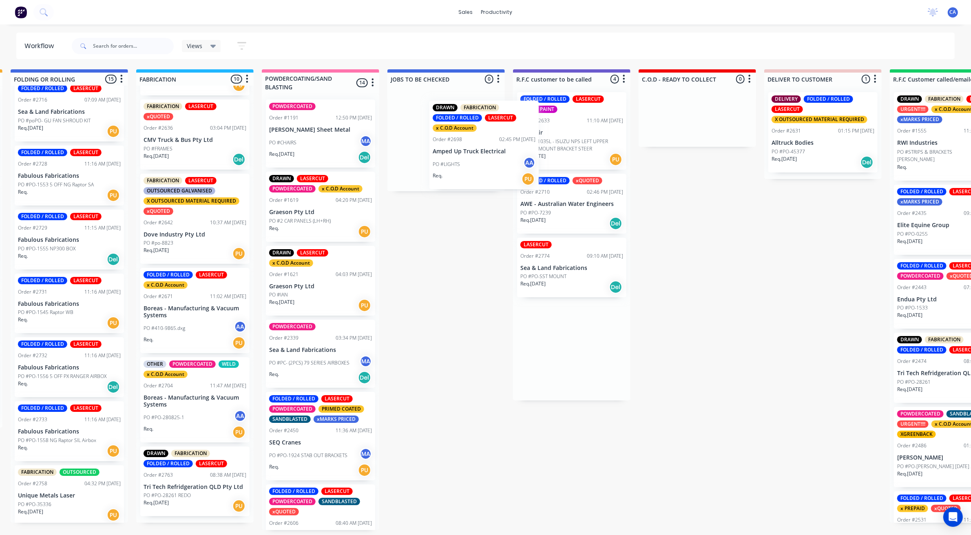
drag, startPoint x: 508, startPoint y: 151, endPoint x: 443, endPoint y: 158, distance: 65.2
click at [443, 158] on div "REDO 0 Sort By Created date Required date Order number Customer name Most recen…" at bounding box center [512, 299] width 2306 height 461
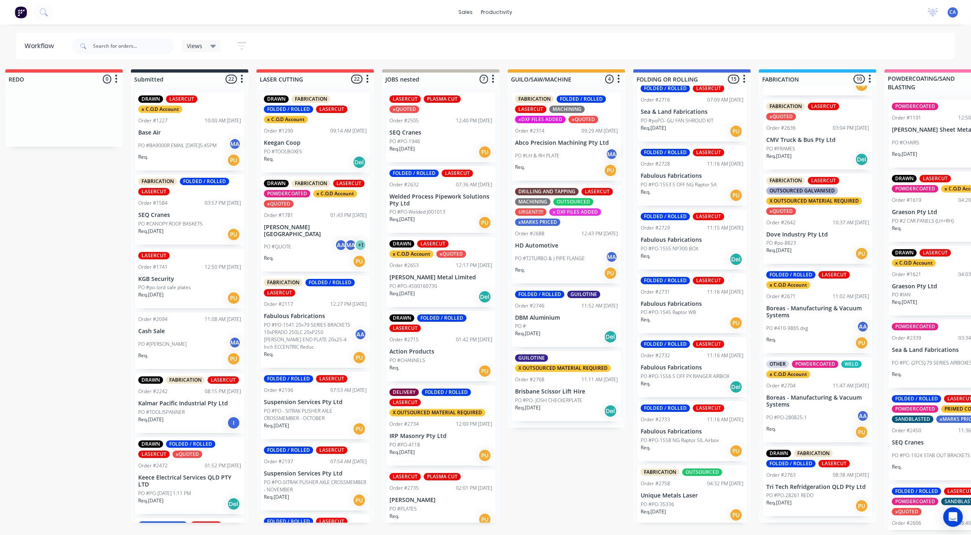
scroll to position [0, 0]
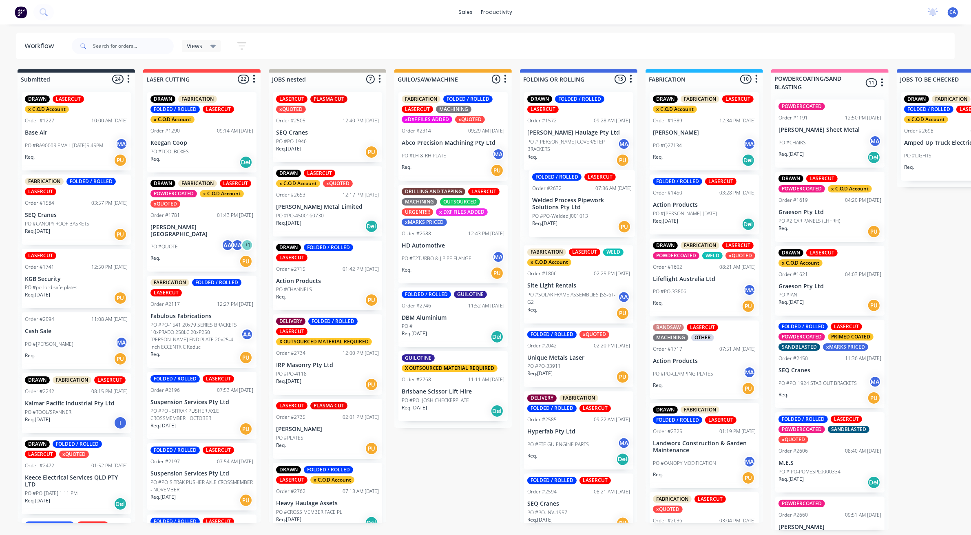
drag, startPoint x: 329, startPoint y: 207, endPoint x: 590, endPoint y: 209, distance: 261.0
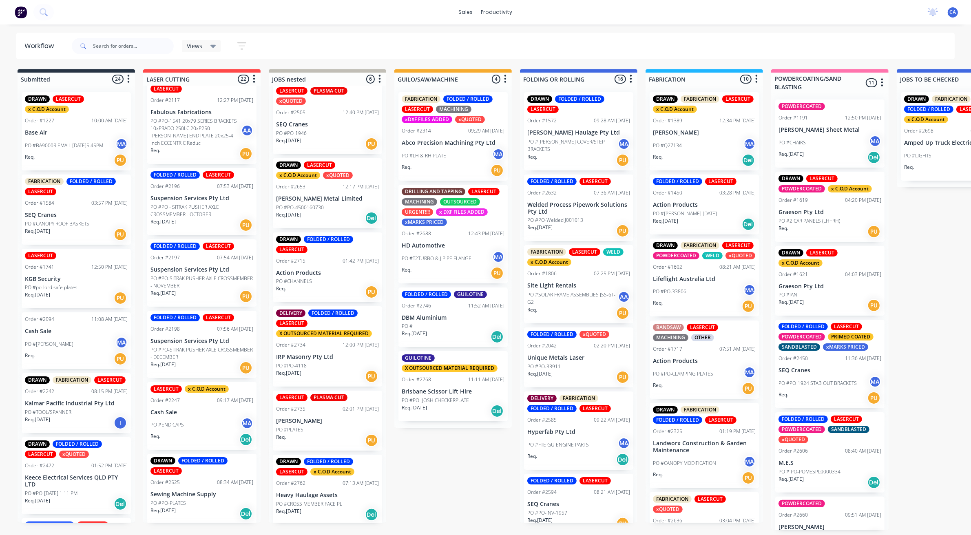
scroll to position [153, 0]
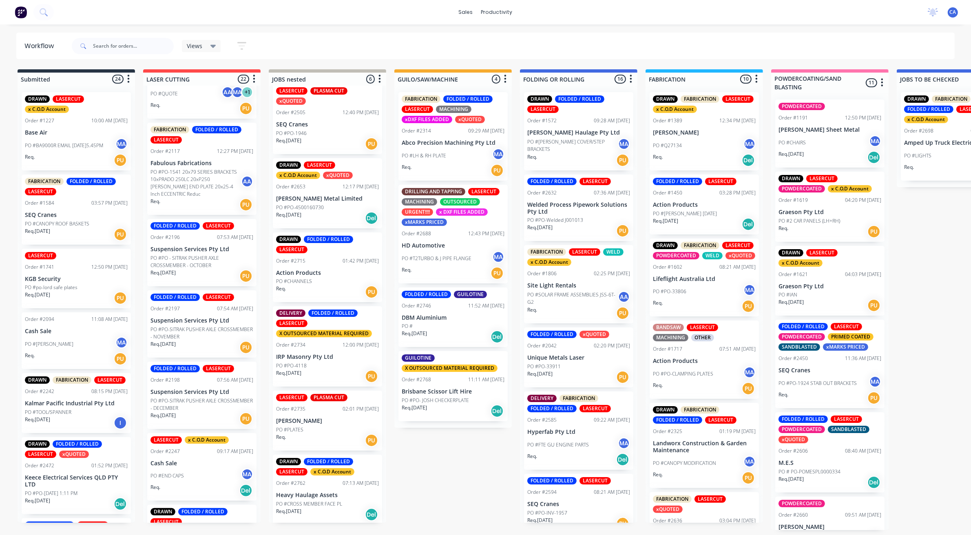
click at [210, 389] on div "FOLDED / ROLLED LASERCUT Order #2198 07:56 AM 03/07/25 Suspension Services Pty …" at bounding box center [201, 395] width 109 height 67
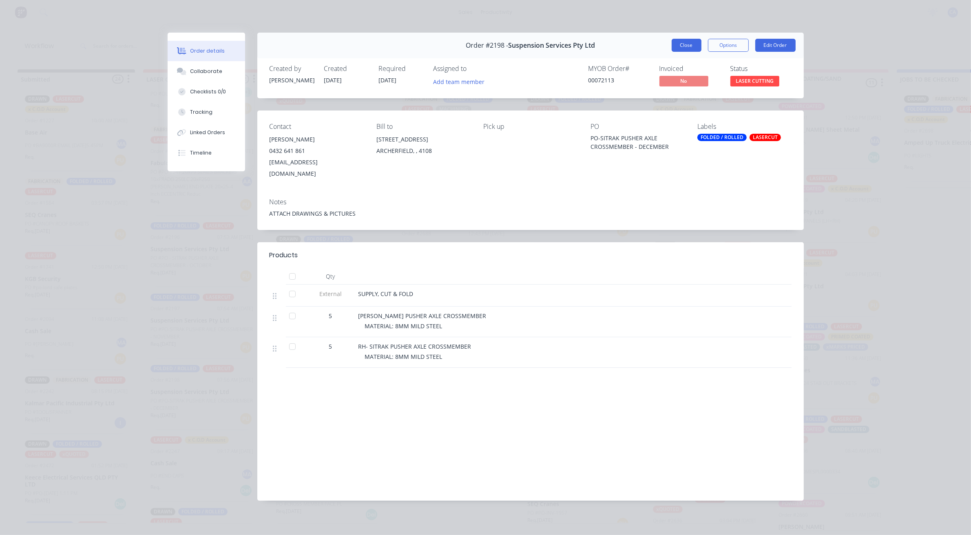
click at [683, 48] on button "Close" at bounding box center [687, 45] width 30 height 13
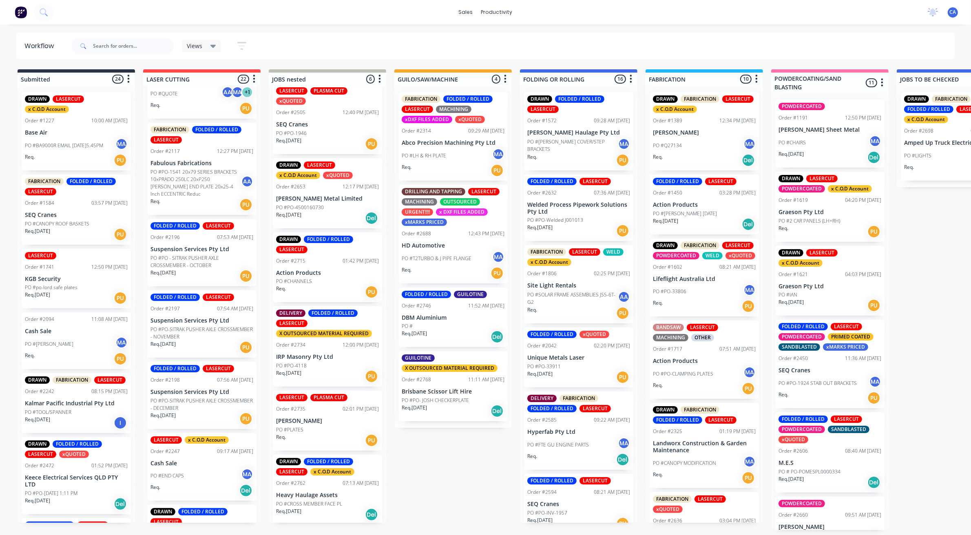
click at [181, 341] on div "Req. 01/11/25 PU" at bounding box center [201, 348] width 103 height 14
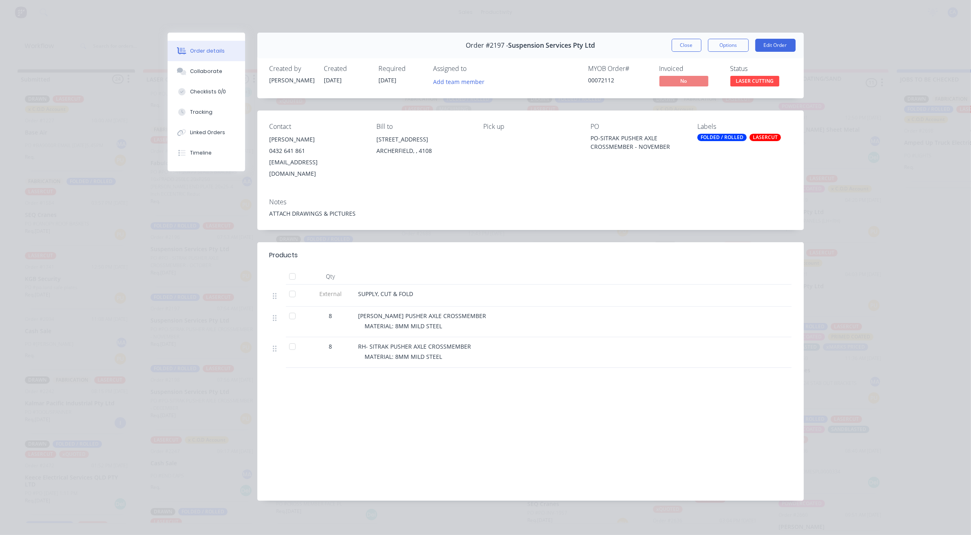
click at [682, 43] on button "Close" at bounding box center [687, 45] width 30 height 13
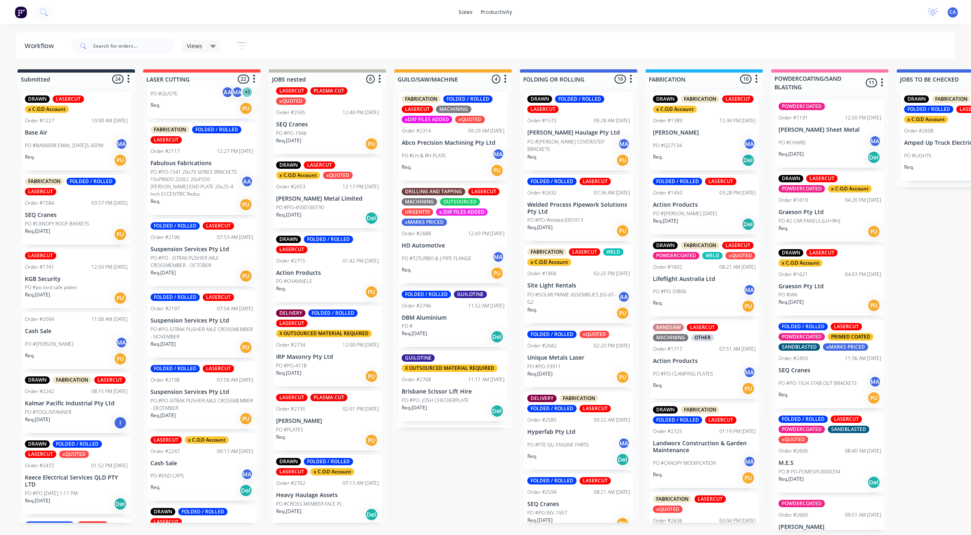
click at [207, 254] on p "PO #PO - SITRAK PUSHER AXLE CROSSMEMBER - OCTOBER" at bounding box center [201, 261] width 103 height 15
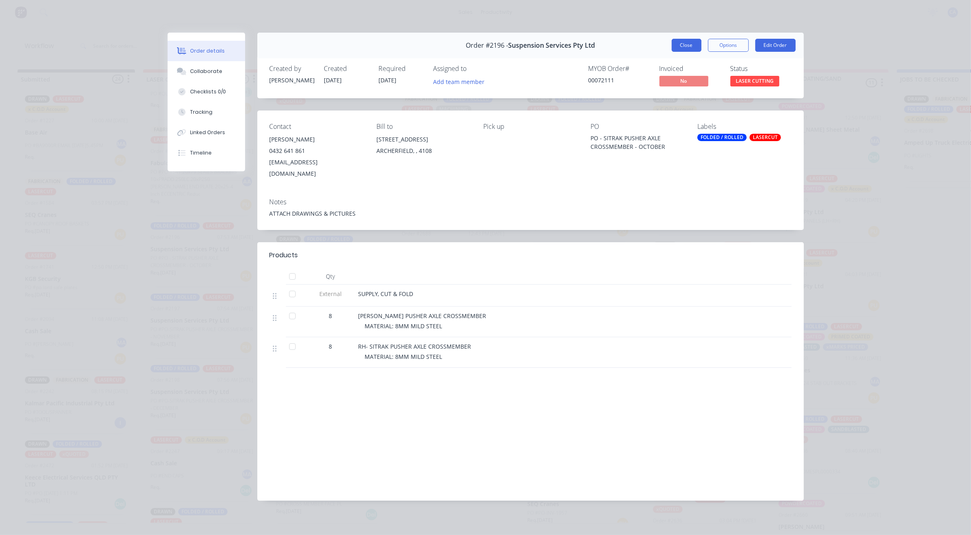
click at [690, 47] on button "Close" at bounding box center [687, 45] width 30 height 13
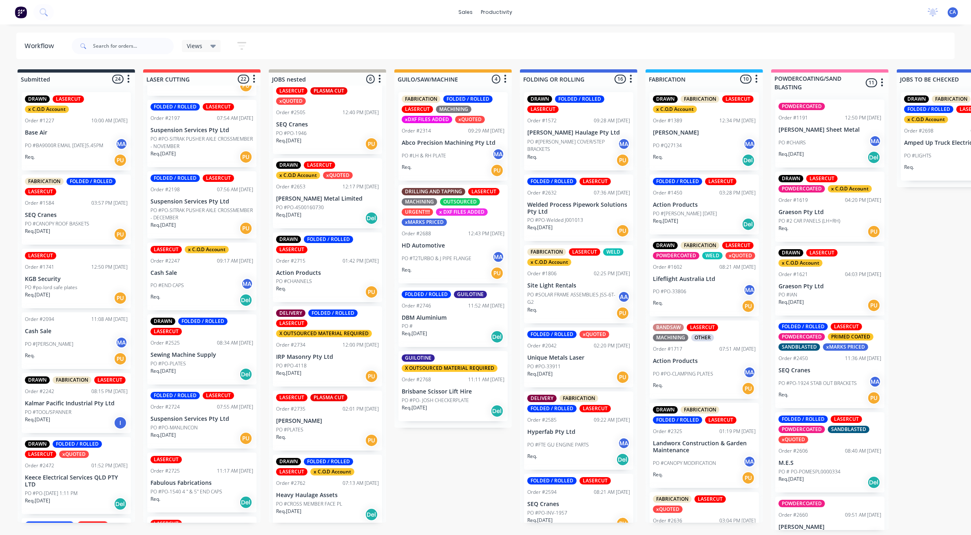
scroll to position [408, 0]
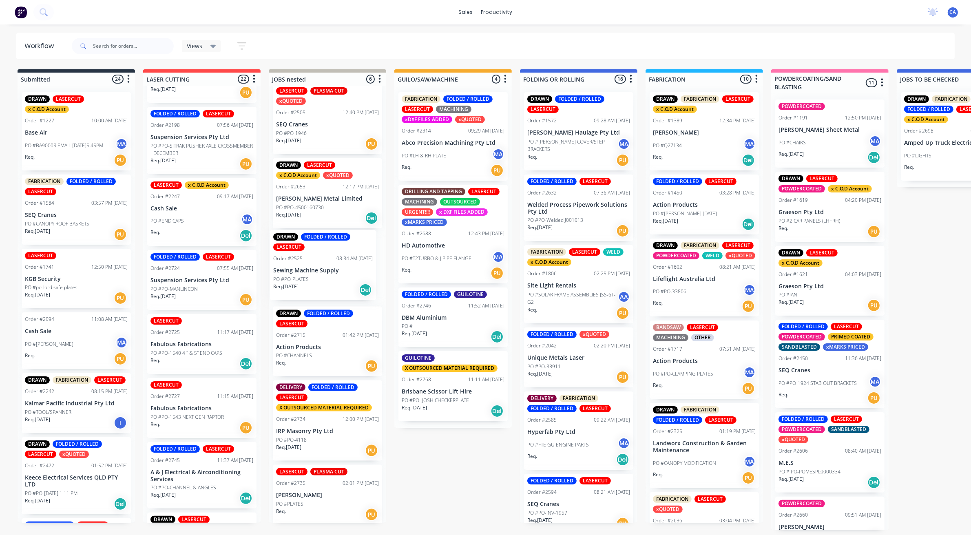
drag, startPoint x: 284, startPoint y: 296, endPoint x: 325, endPoint y: 279, distance: 44.6
click at [325, 279] on div "LASERCUT PLASMA CUT xQUOTED Order #2505 12:40 PM 21/08/25 SEQ Cranes PO #PO-194…" at bounding box center [327, 304] width 117 height 437
click at [321, 285] on div "Req. 04/08/25 Del" at bounding box center [327, 292] width 103 height 14
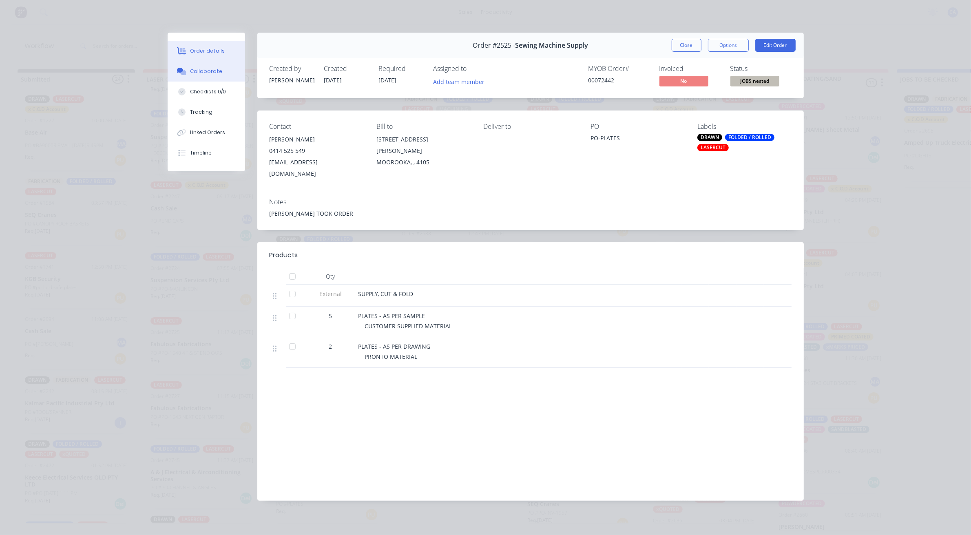
click at [216, 78] on button "Collaborate" at bounding box center [206, 71] width 77 height 20
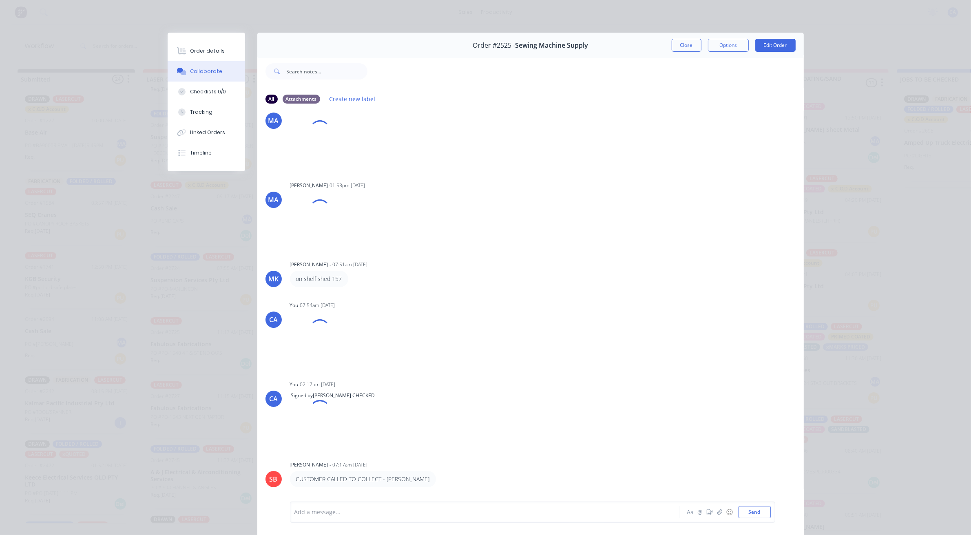
scroll to position [42, 0]
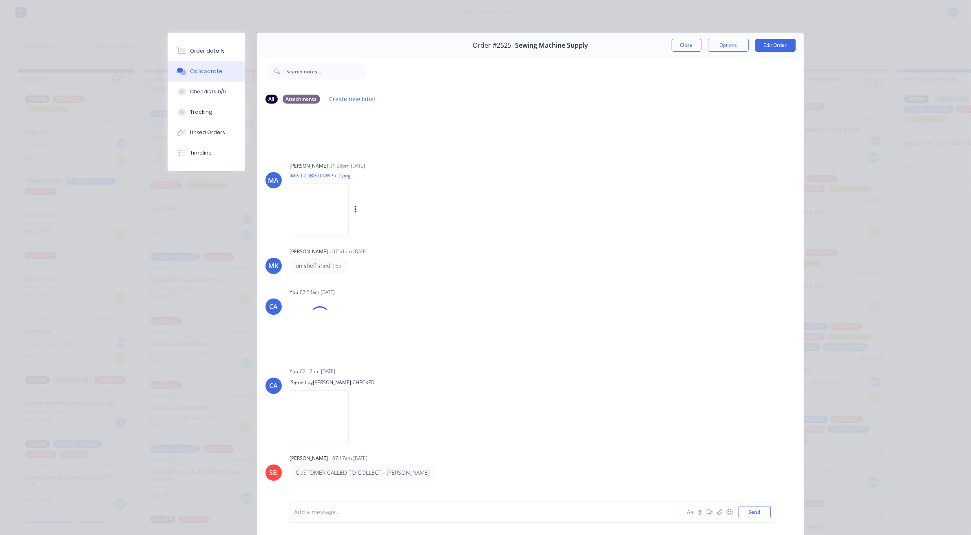
click at [323, 220] on img at bounding box center [319, 209] width 59 height 53
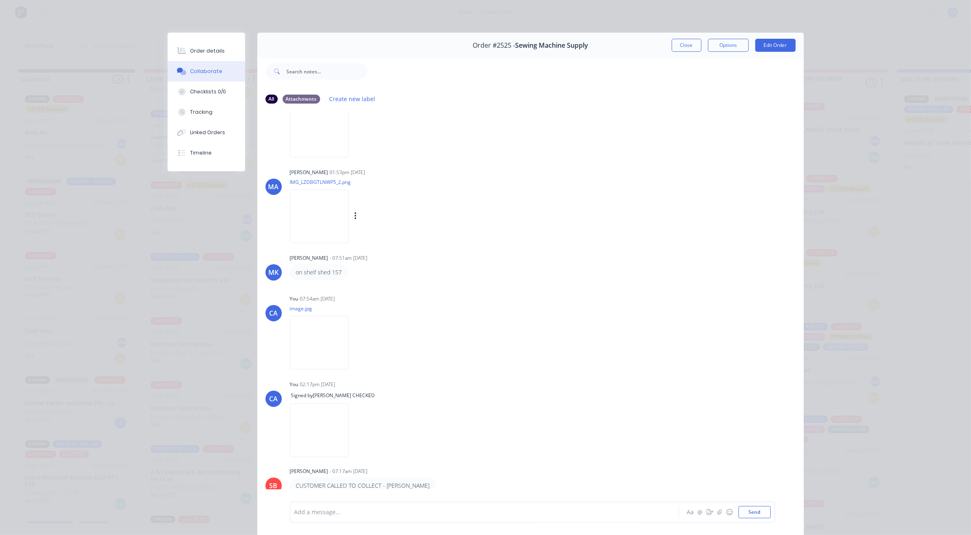
scroll to position [52, 0]
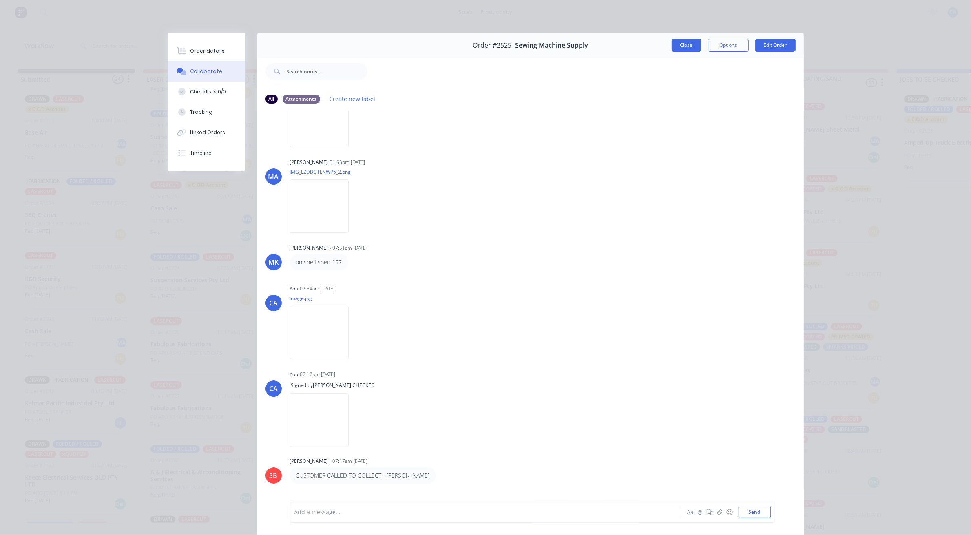
click at [682, 48] on button "Close" at bounding box center [687, 45] width 30 height 13
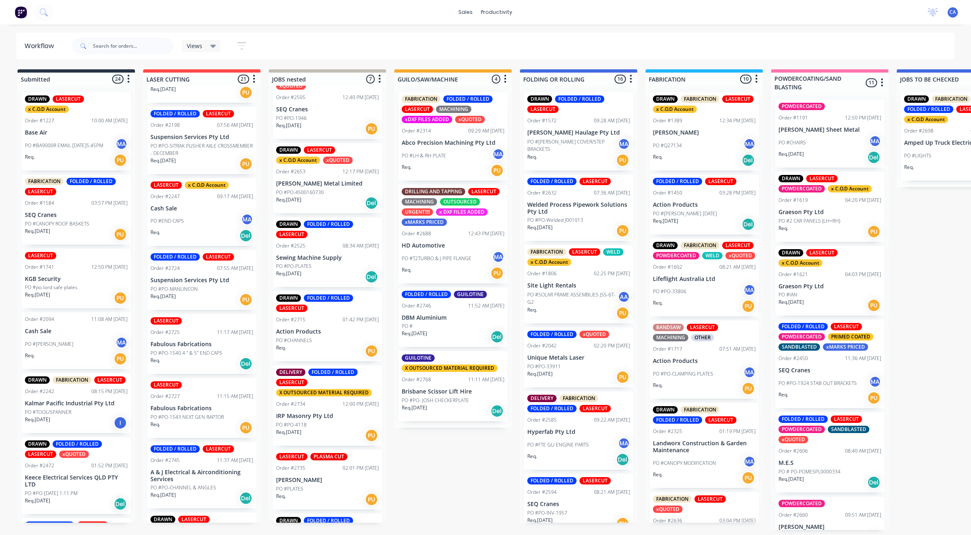
scroll to position [0, 0]
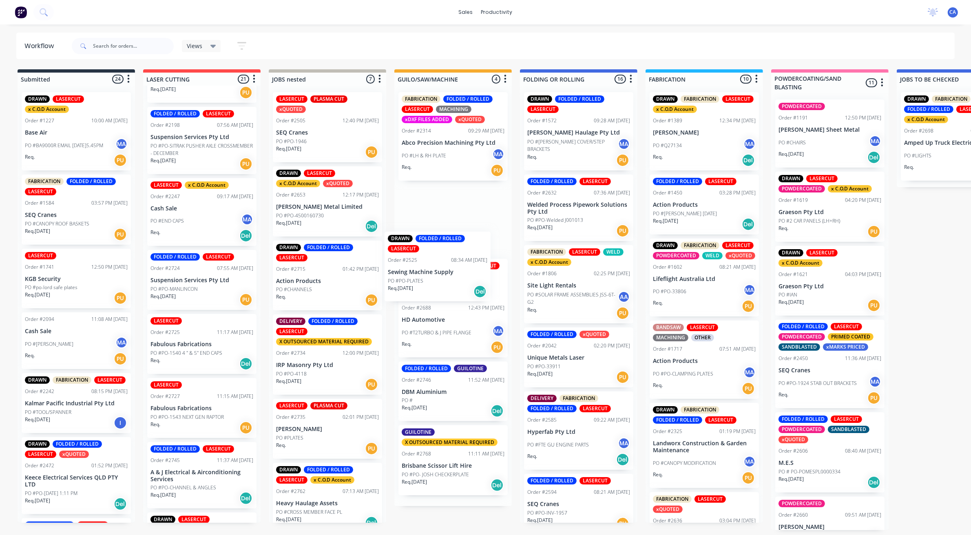
drag, startPoint x: 400, startPoint y: 272, endPoint x: 434, endPoint y: 266, distance: 34.7
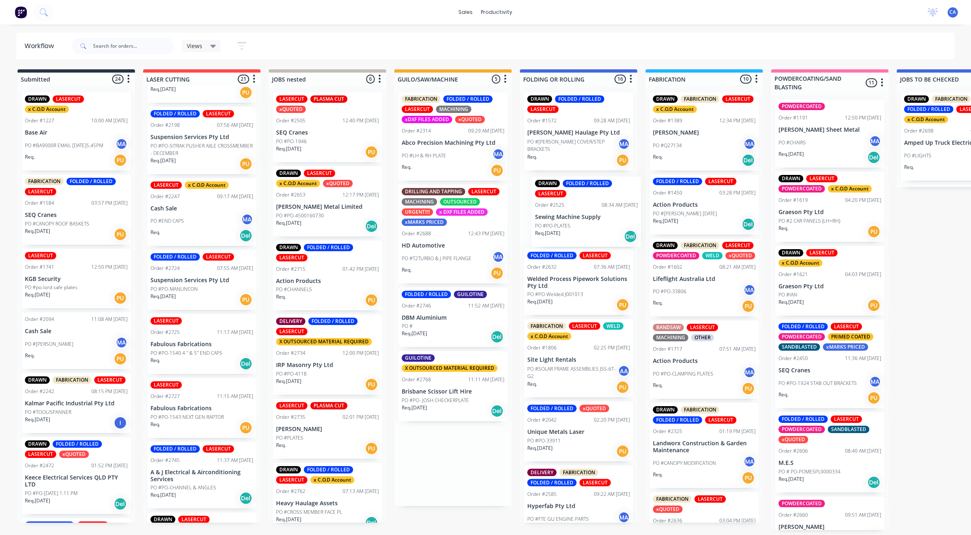
drag, startPoint x: 432, startPoint y: 234, endPoint x: 569, endPoint y: 230, distance: 137.1
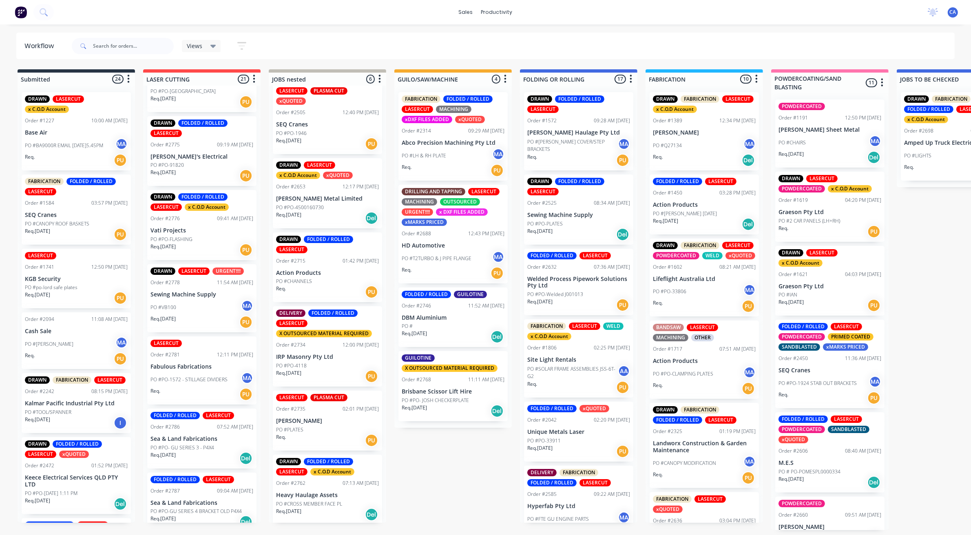
click at [582, 440] on div "PO #PO-33911" at bounding box center [578, 440] width 103 height 7
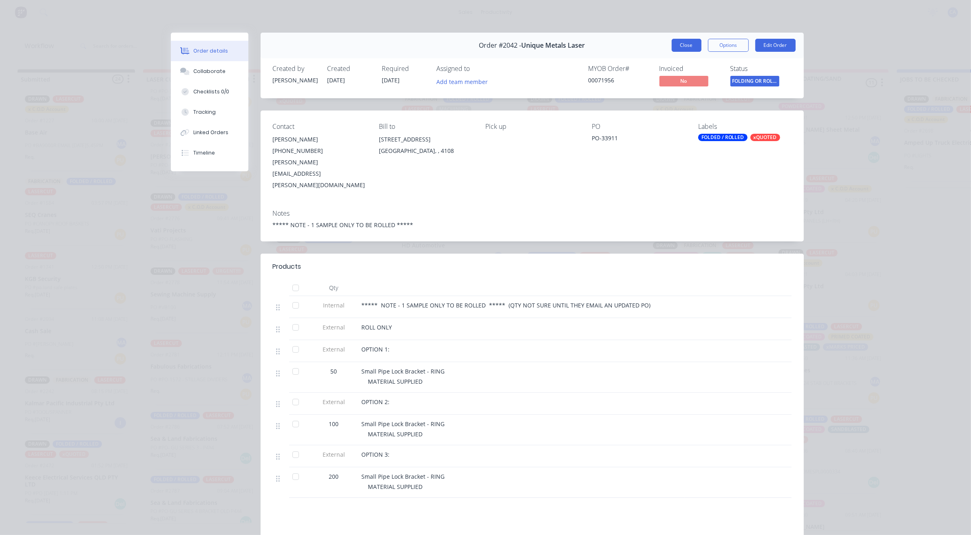
click at [681, 41] on button "Close" at bounding box center [687, 45] width 30 height 13
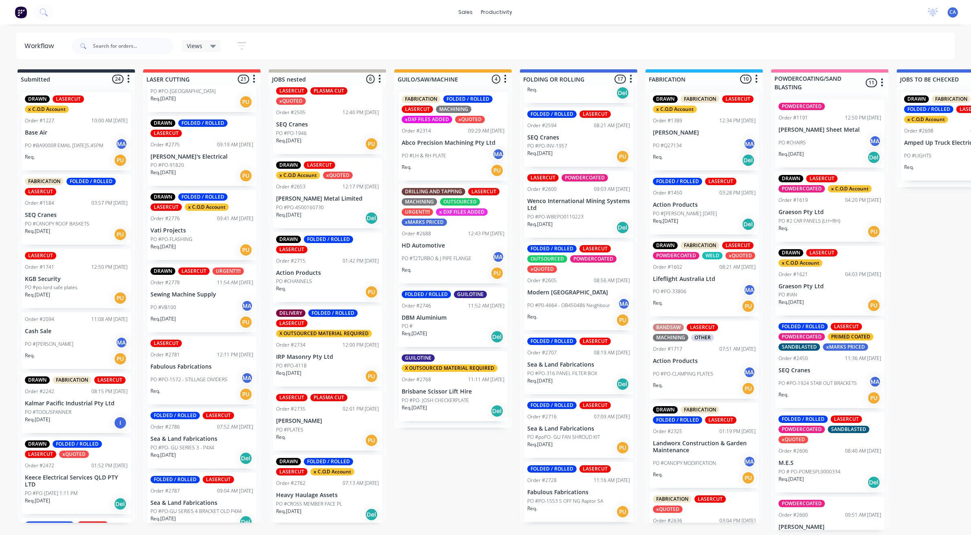
scroll to position [459, 0]
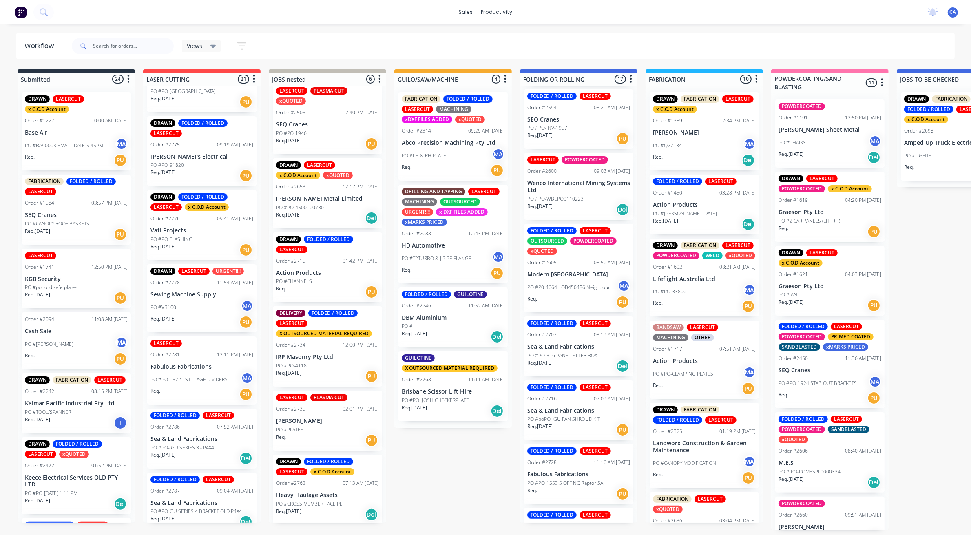
click at [580, 193] on div "LASERCUT POWDERCOATED Order #2600 09:03 AM 27/08/25 Wenco International Mining …" at bounding box center [578, 186] width 109 height 67
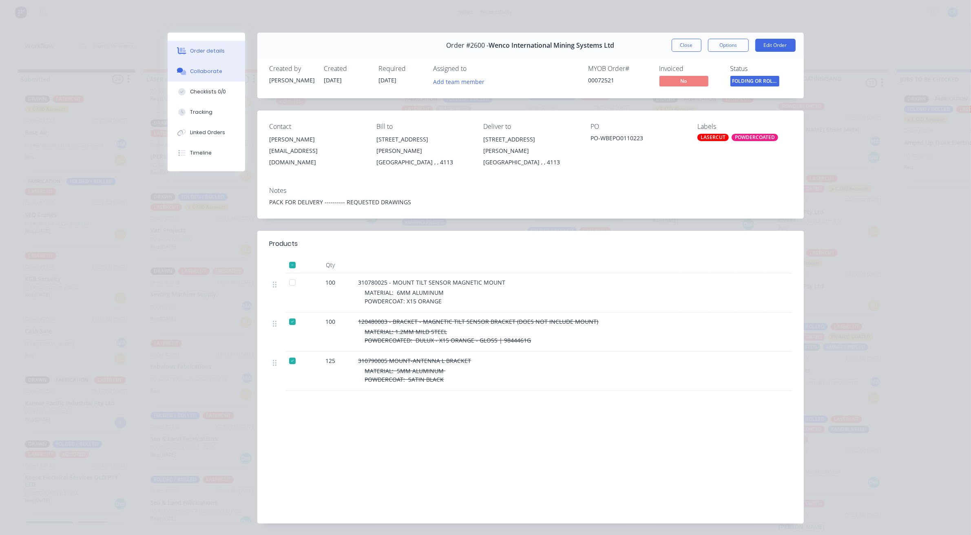
click at [225, 78] on button "Collaborate" at bounding box center [206, 71] width 77 height 20
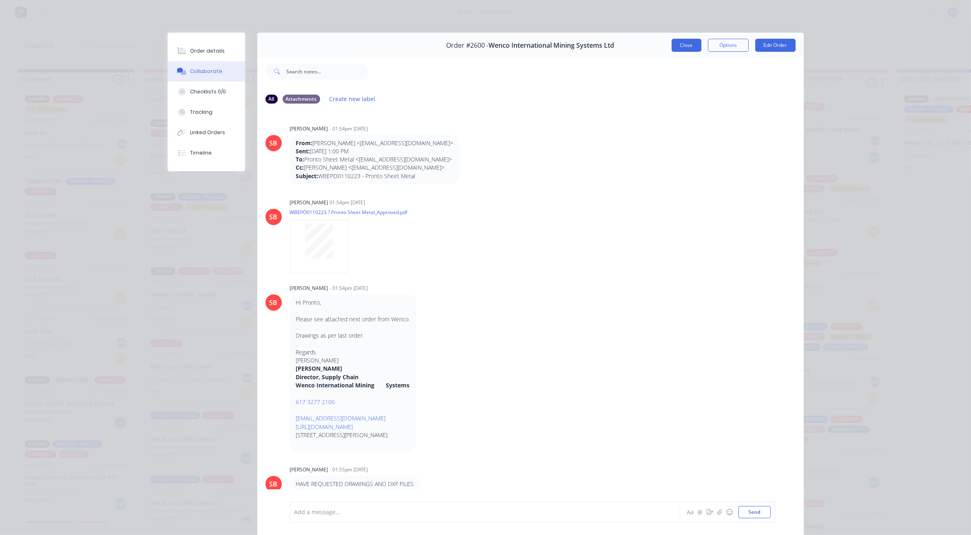
click at [674, 43] on button "Close" at bounding box center [687, 45] width 30 height 13
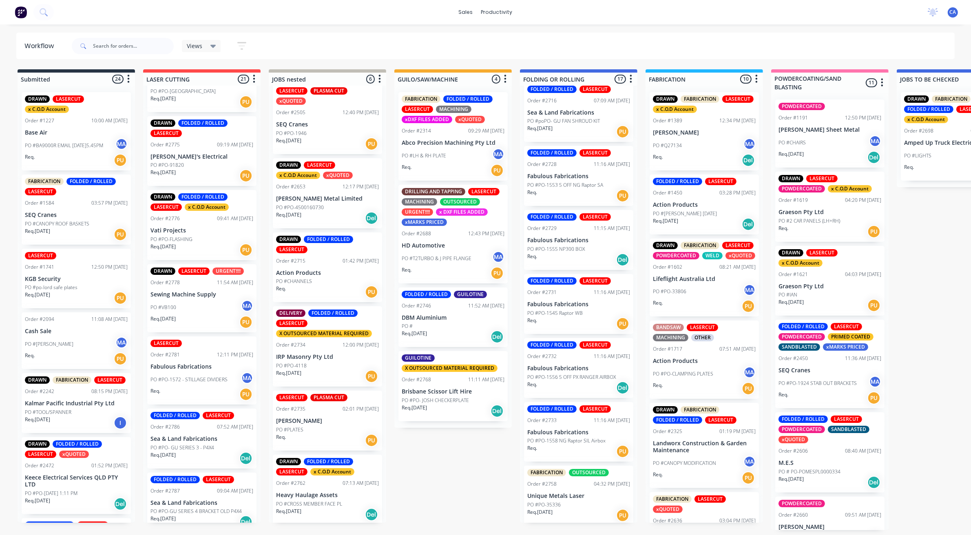
scroll to position [757, 0]
click at [575, 492] on p "Unique Metals Laser" at bounding box center [578, 495] width 103 height 7
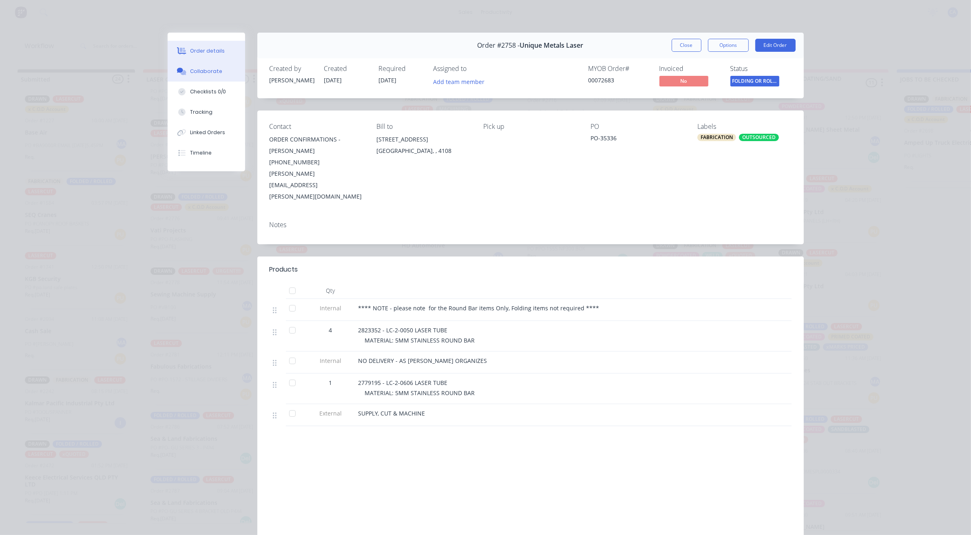
click at [217, 77] on button "Collaborate" at bounding box center [206, 71] width 77 height 20
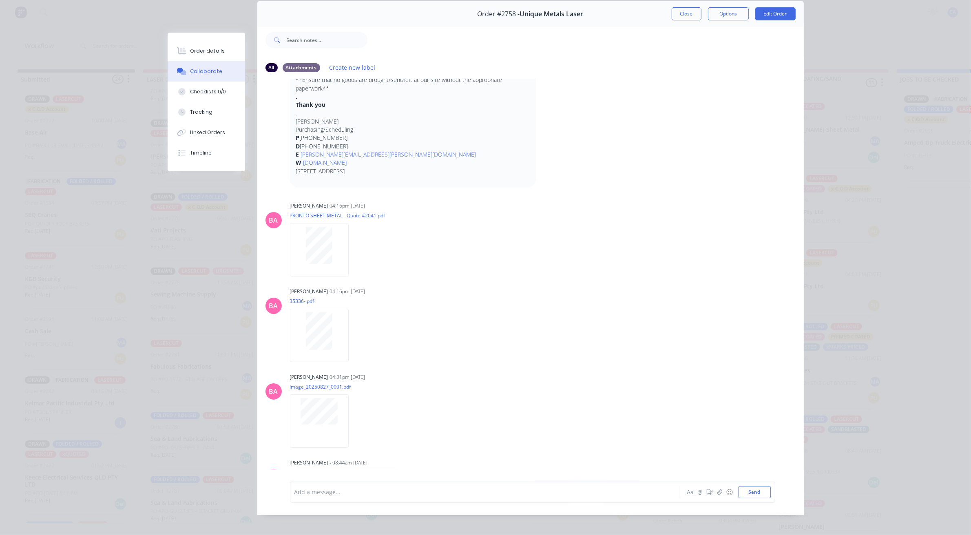
scroll to position [45, 0]
